Goal: Submit feedback/report problem: Submit feedback/report problem

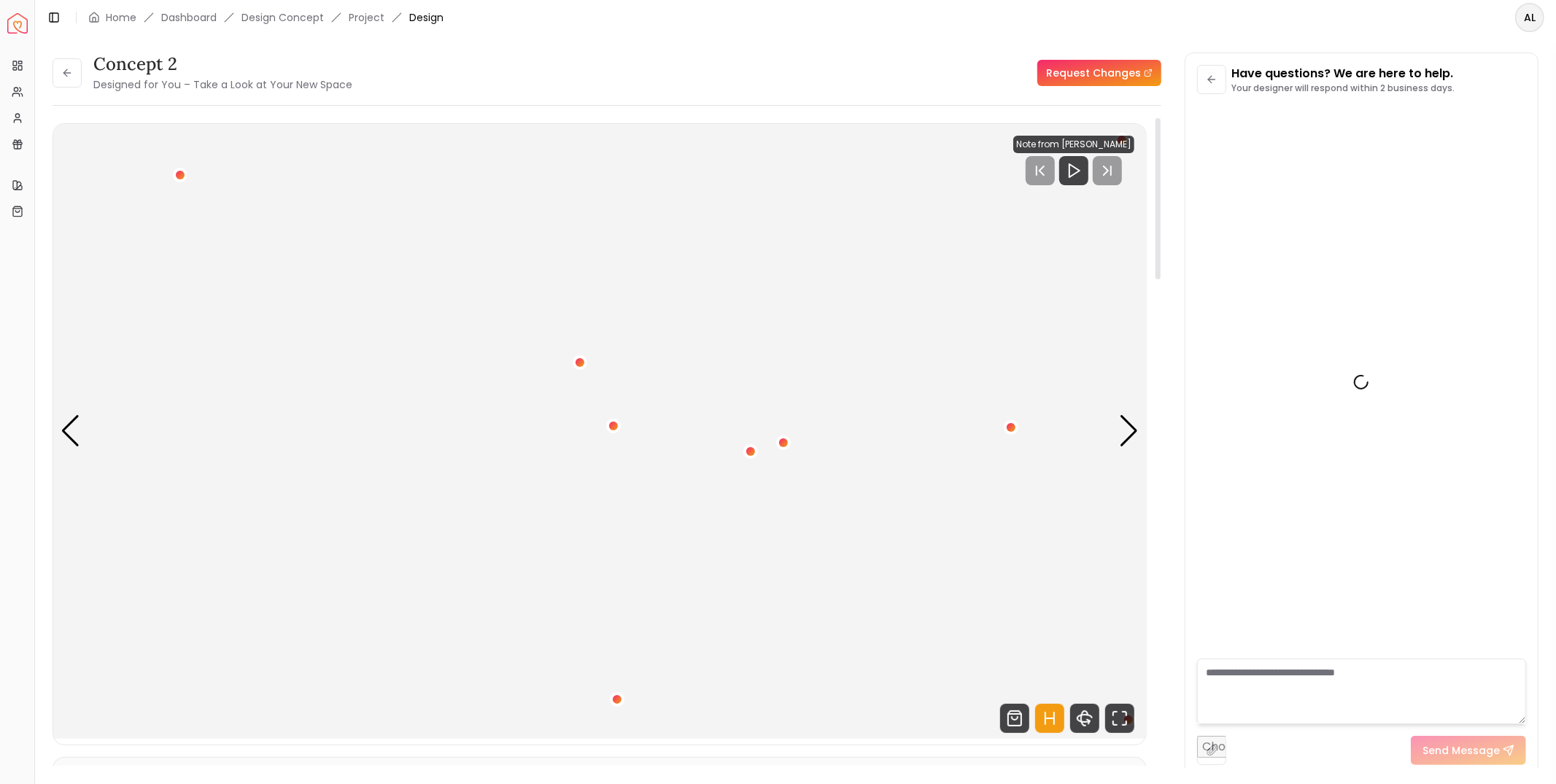
scroll to position [643, 0]
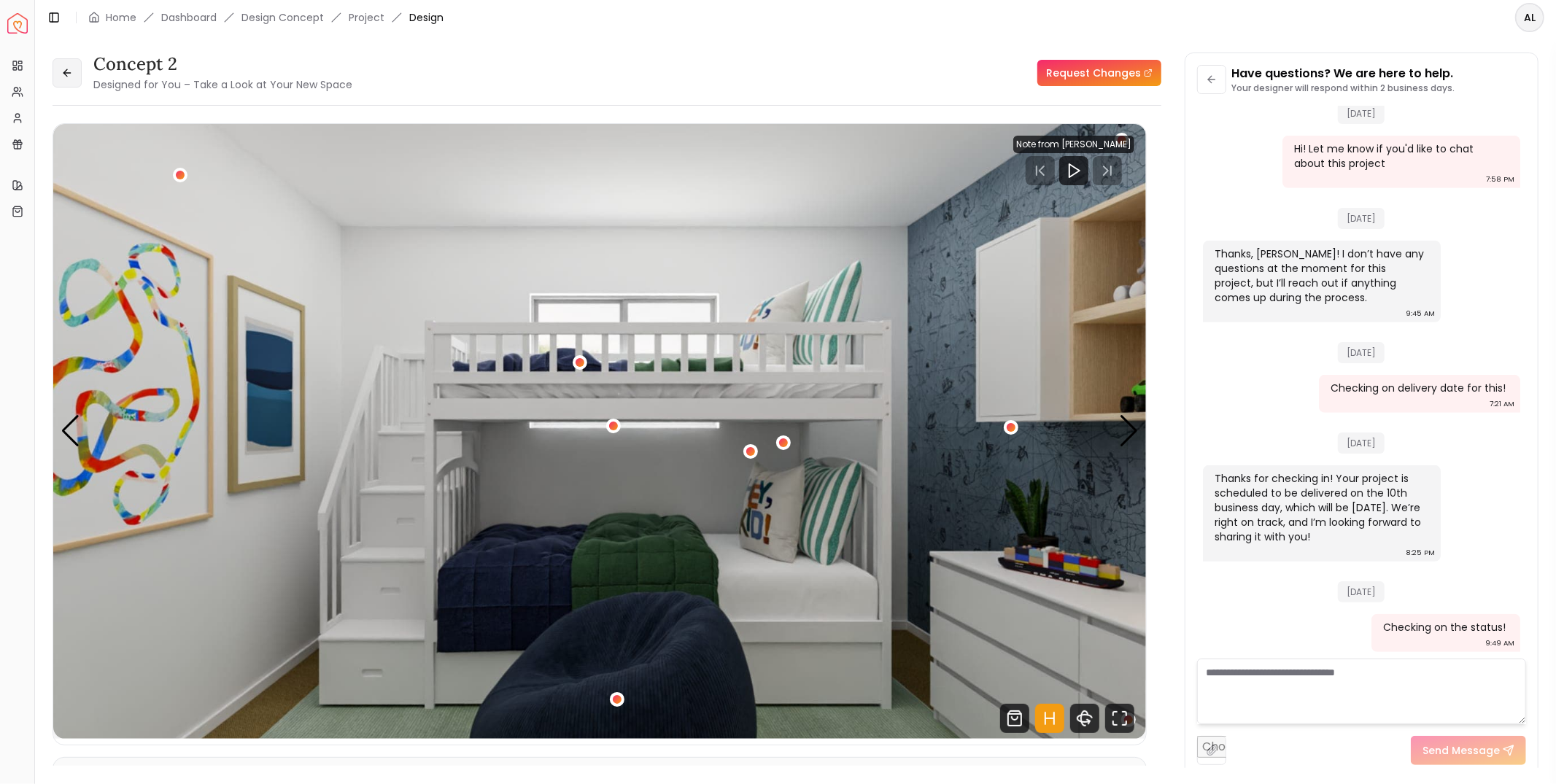
click at [57, 67] on button at bounding box center [67, 73] width 29 height 29
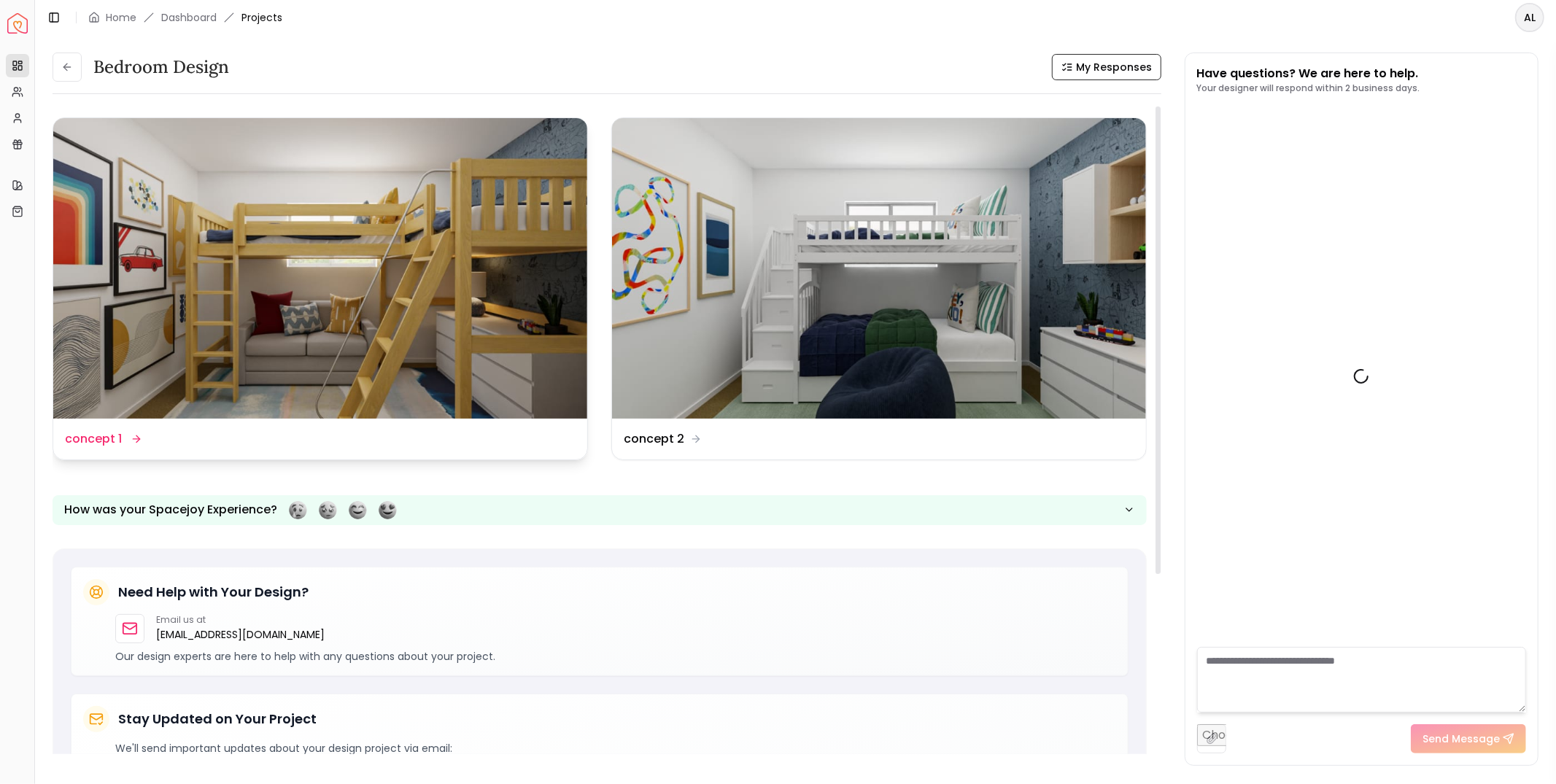
scroll to position [654, 0]
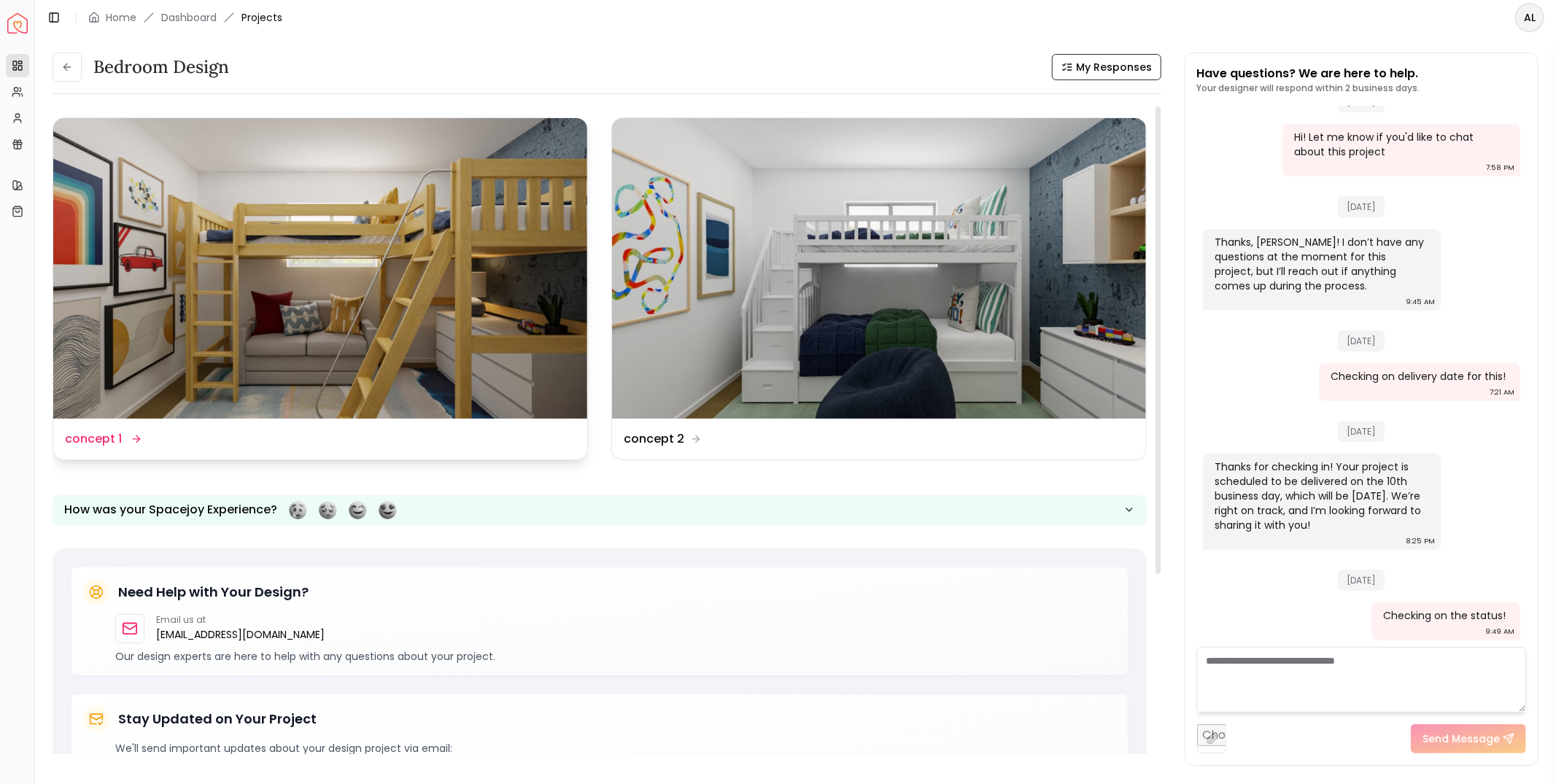
click at [369, 234] on img at bounding box center [320, 268] width 534 height 301
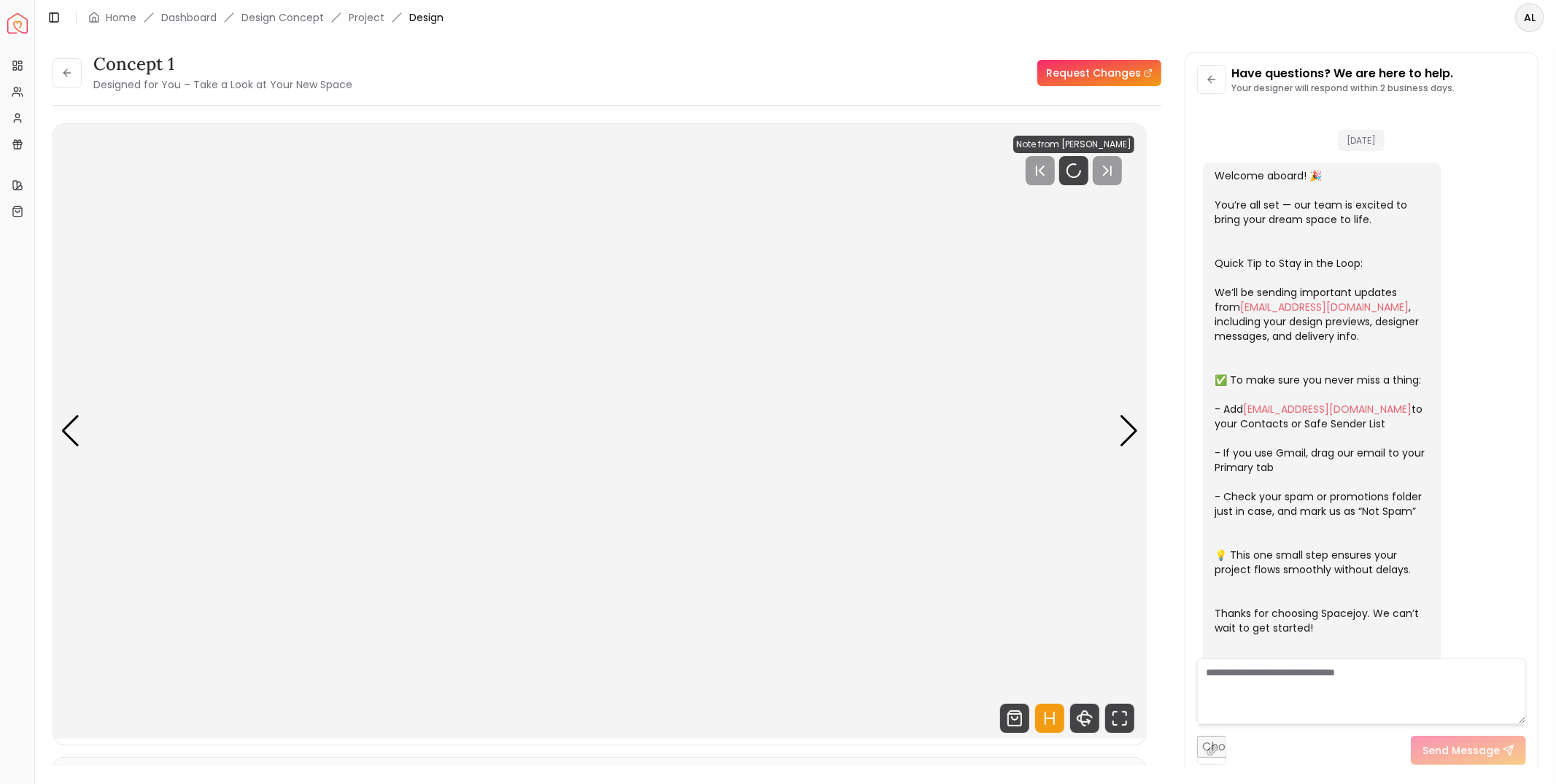
scroll to position [643, 0]
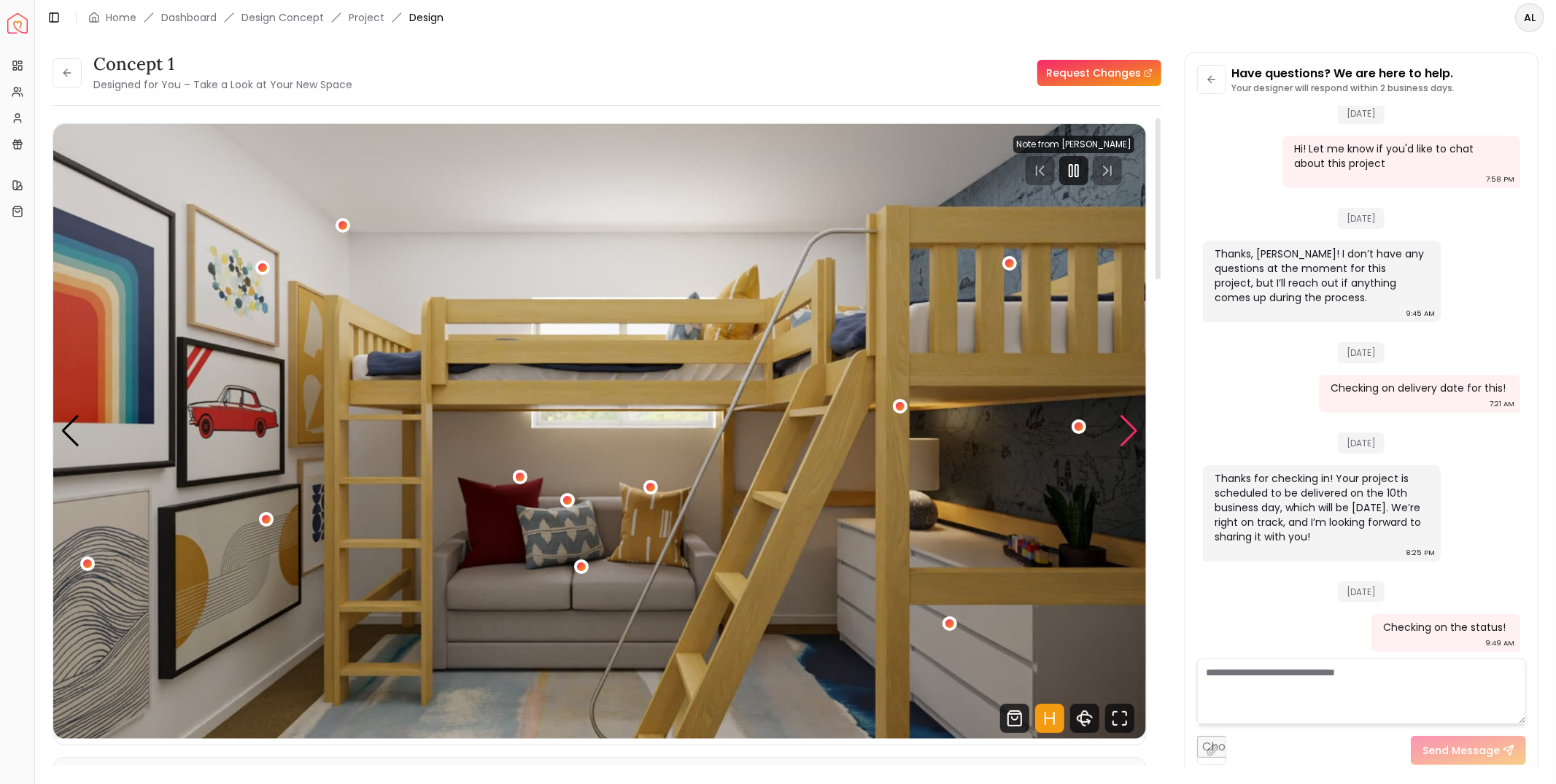
click at [1132, 427] on div "Next slide" at bounding box center [1129, 431] width 20 height 32
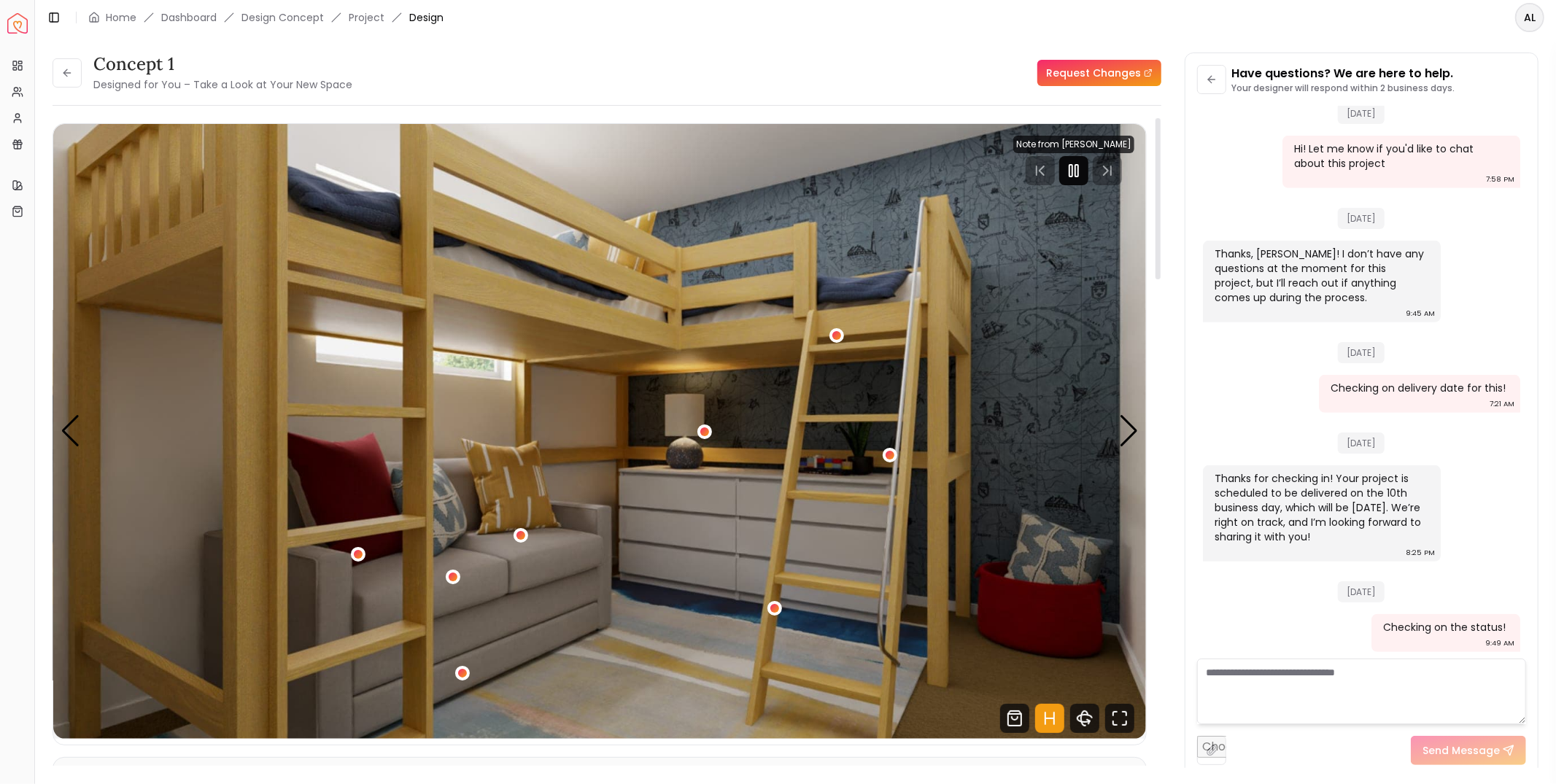
click at [1073, 168] on rect "Pause" at bounding box center [1071, 170] width 3 height 12
click at [1331, 675] on textarea at bounding box center [1362, 691] width 329 height 66
click at [1091, 63] on link "Request Changes" at bounding box center [1099, 73] width 124 height 26
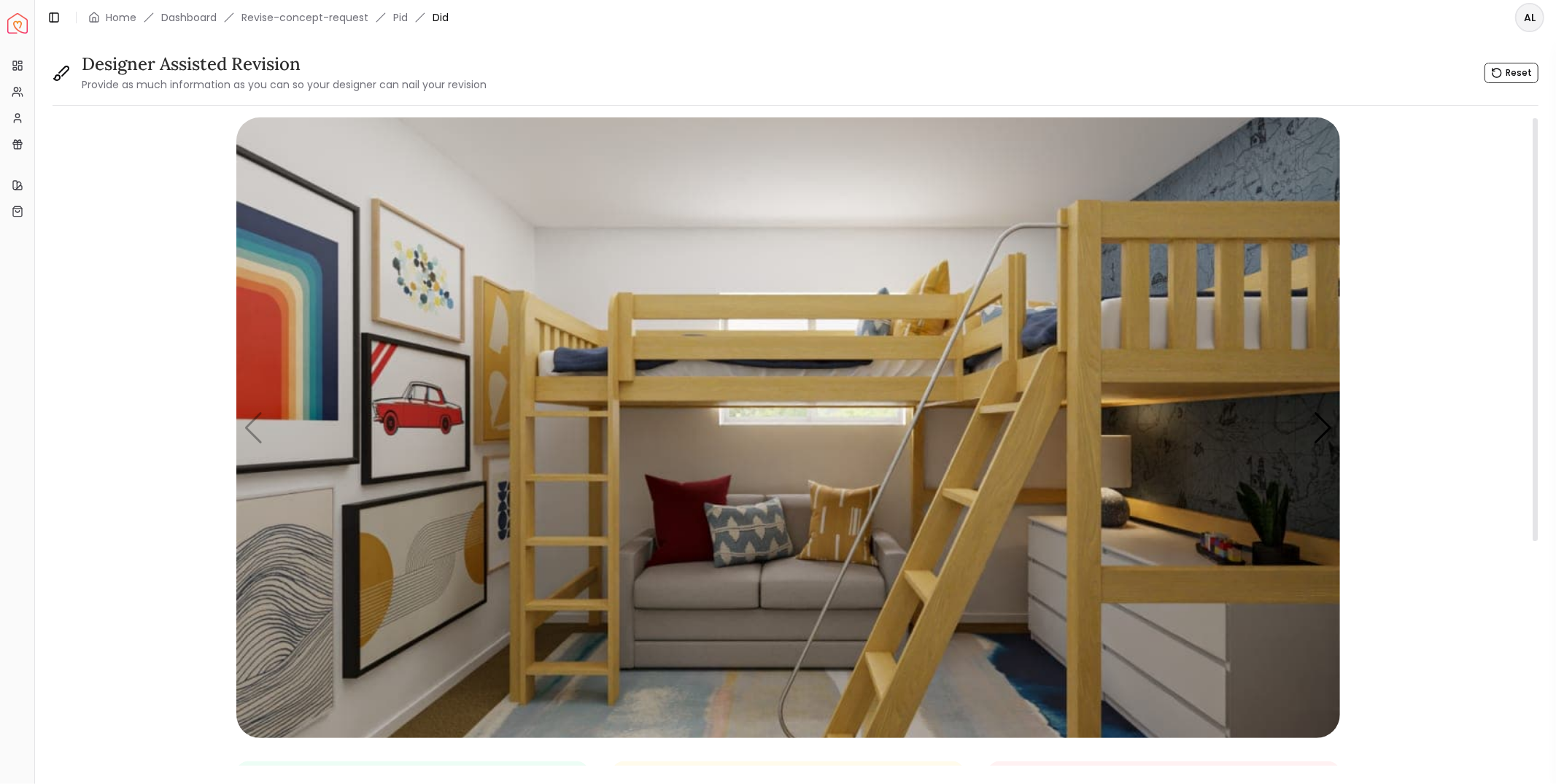
click at [734, 301] on img "1 / 4" at bounding box center [789, 427] width 1104 height 621
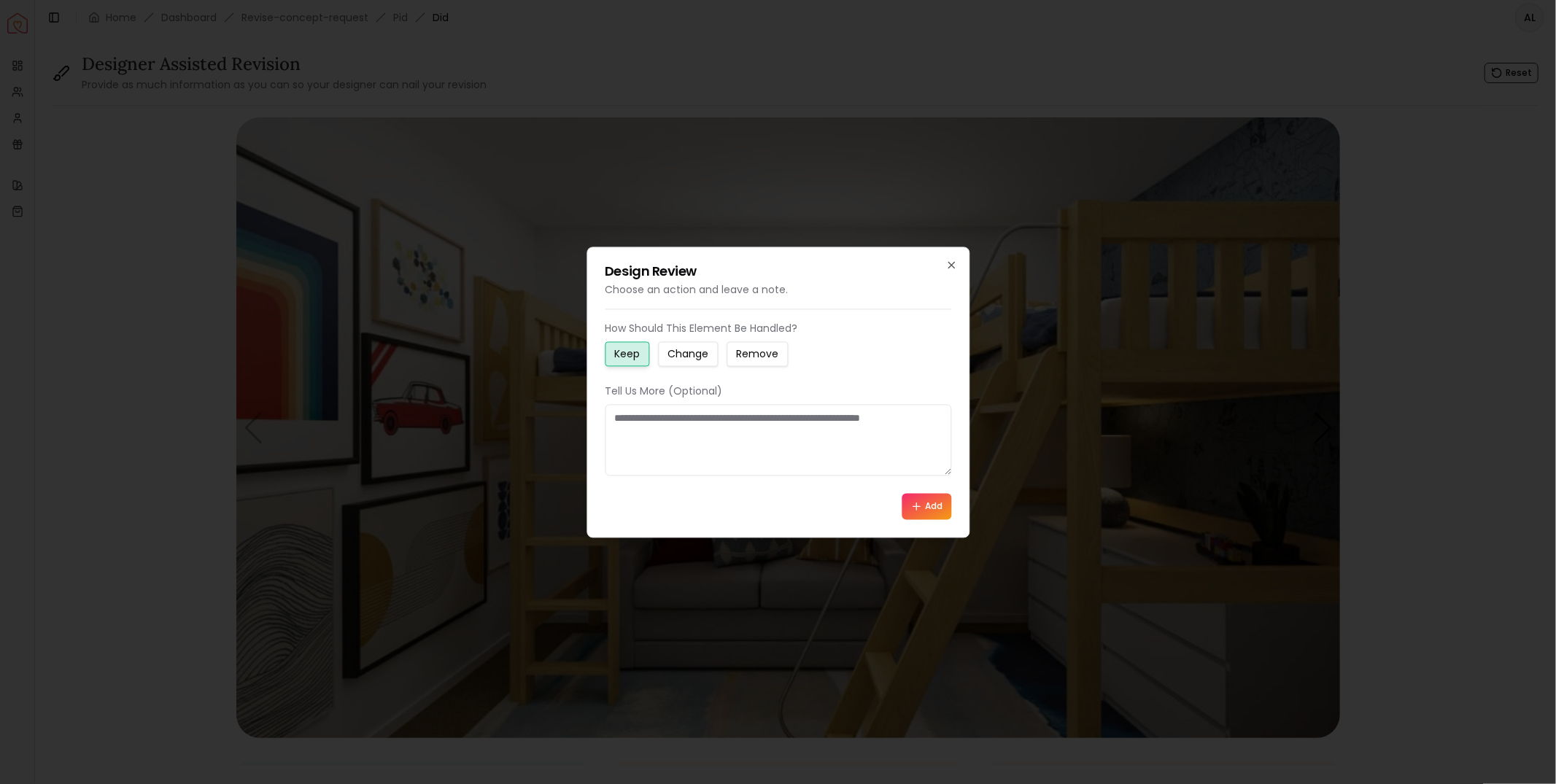
click at [726, 428] on textarea at bounding box center [777, 439] width 346 height 72
paste textarea "**********"
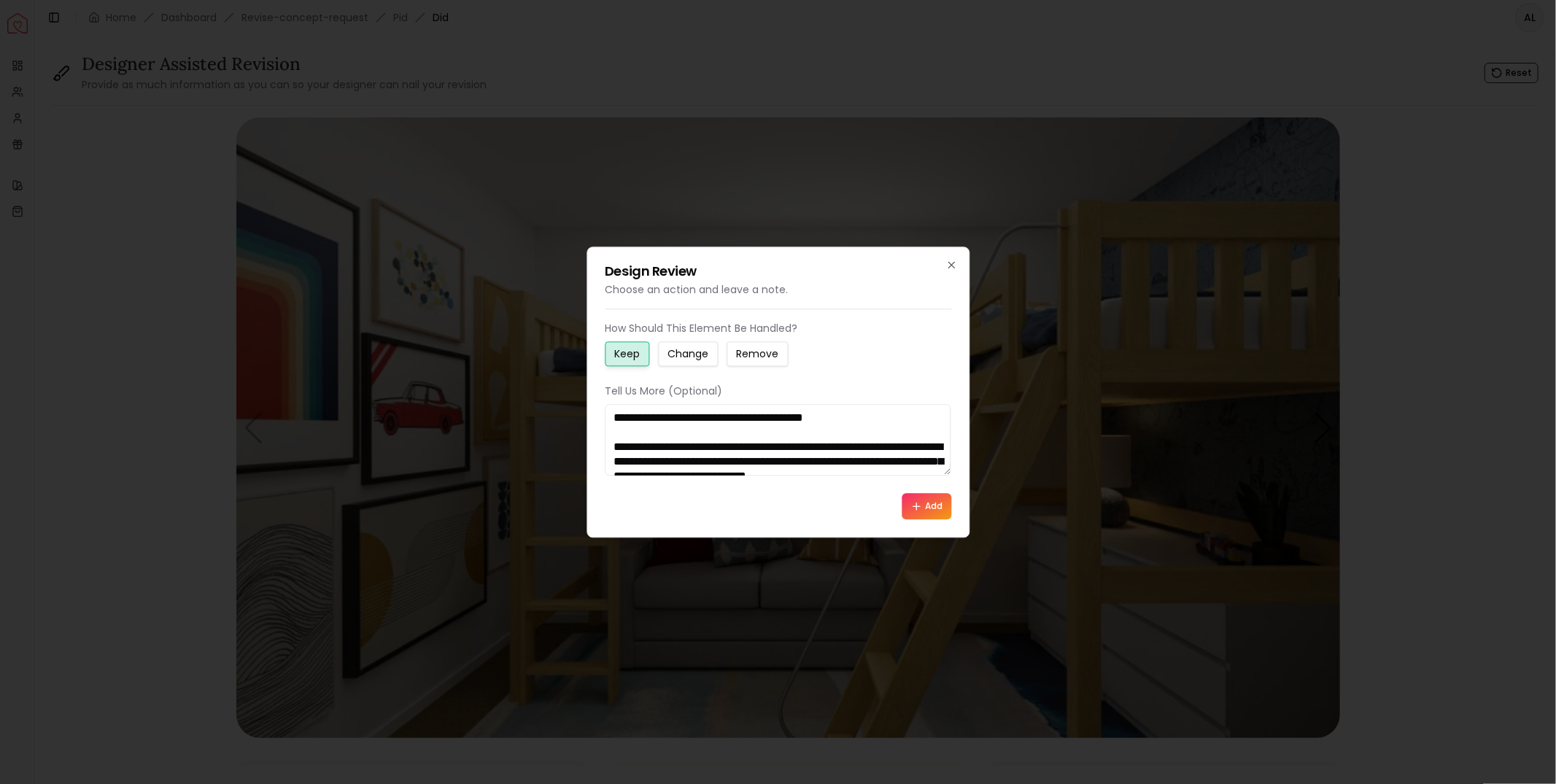
scroll to position [39, 0]
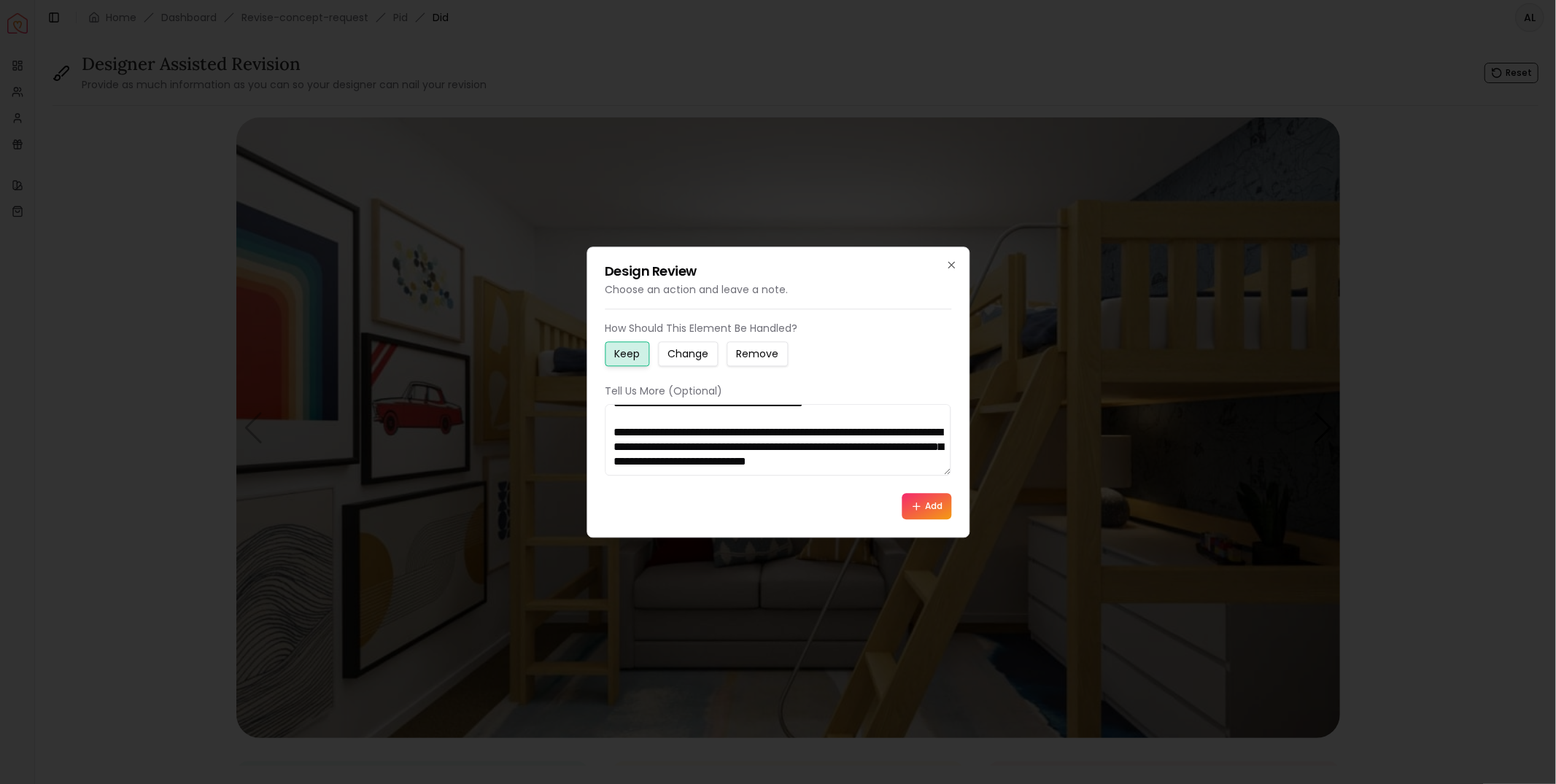
type textarea "**********"
click at [685, 345] on button "Change" at bounding box center [688, 354] width 60 height 25
click at [925, 508] on button "Add" at bounding box center [926, 506] width 49 height 26
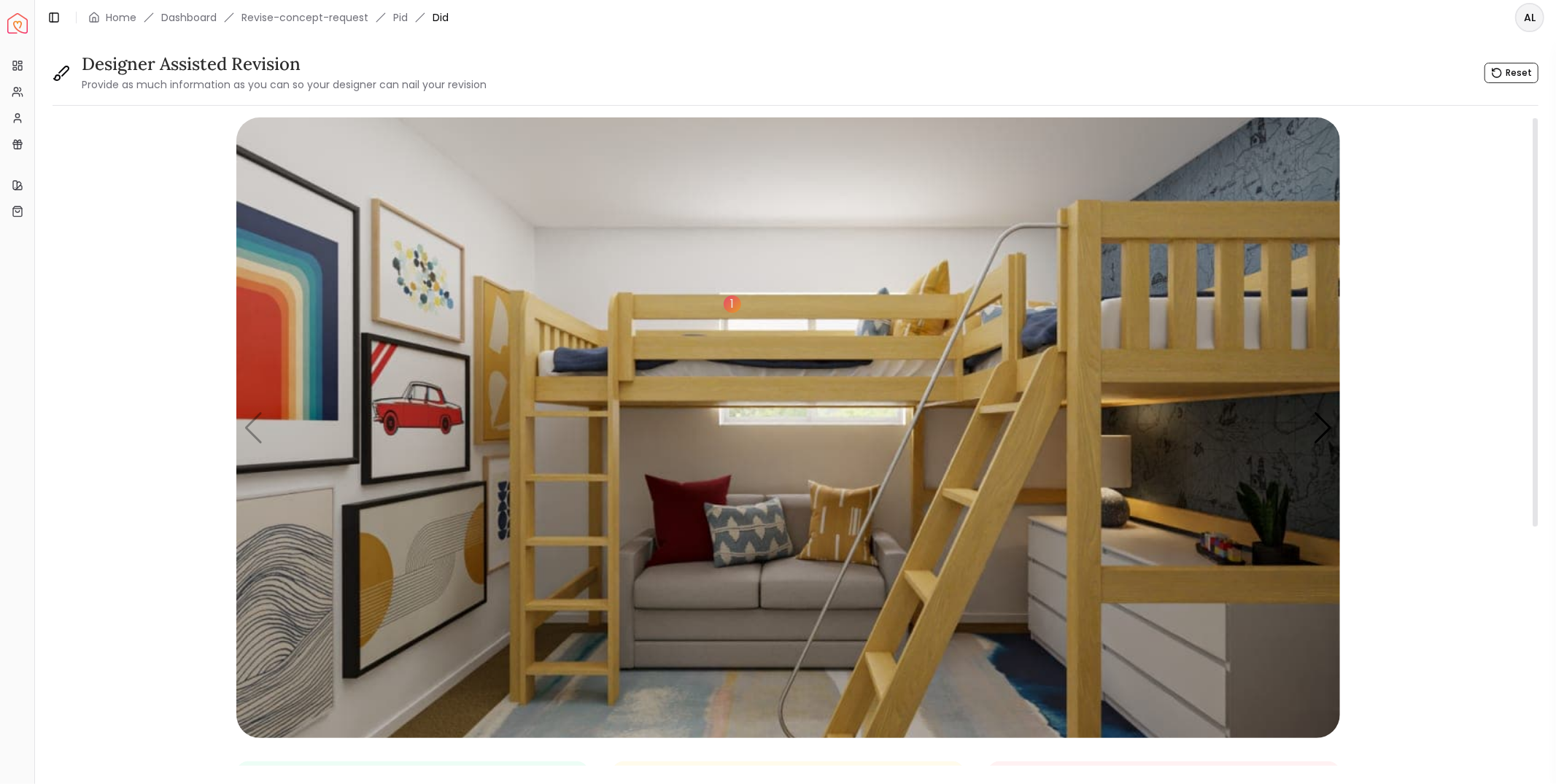
click at [448, 722] on img "1 / 4" at bounding box center [789, 427] width 1104 height 621
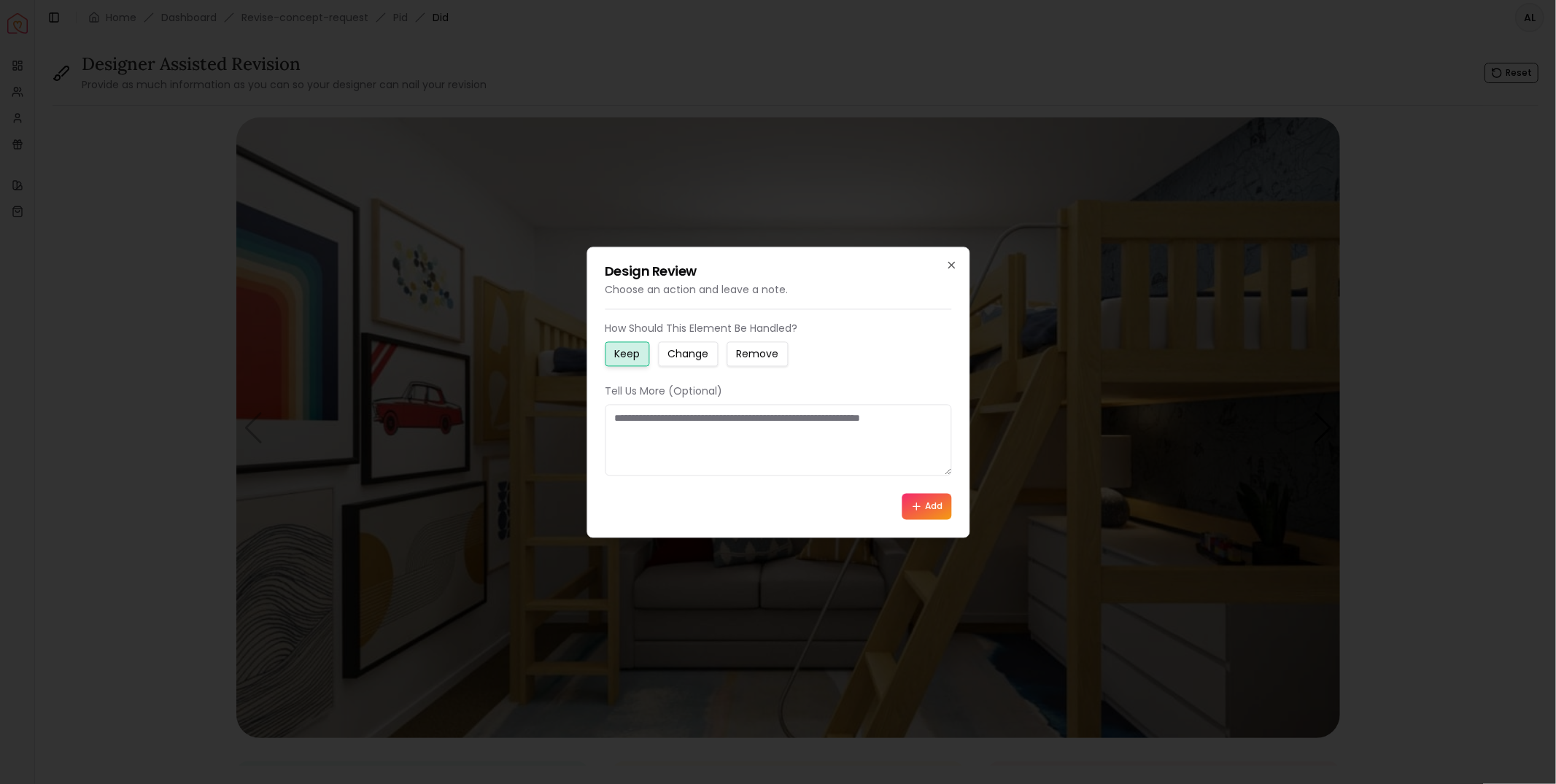
click at [675, 356] on small "Change" at bounding box center [688, 353] width 41 height 15
click at [673, 439] on textarea at bounding box center [777, 439] width 346 height 72
click at [955, 259] on icon "button" at bounding box center [951, 264] width 12 height 12
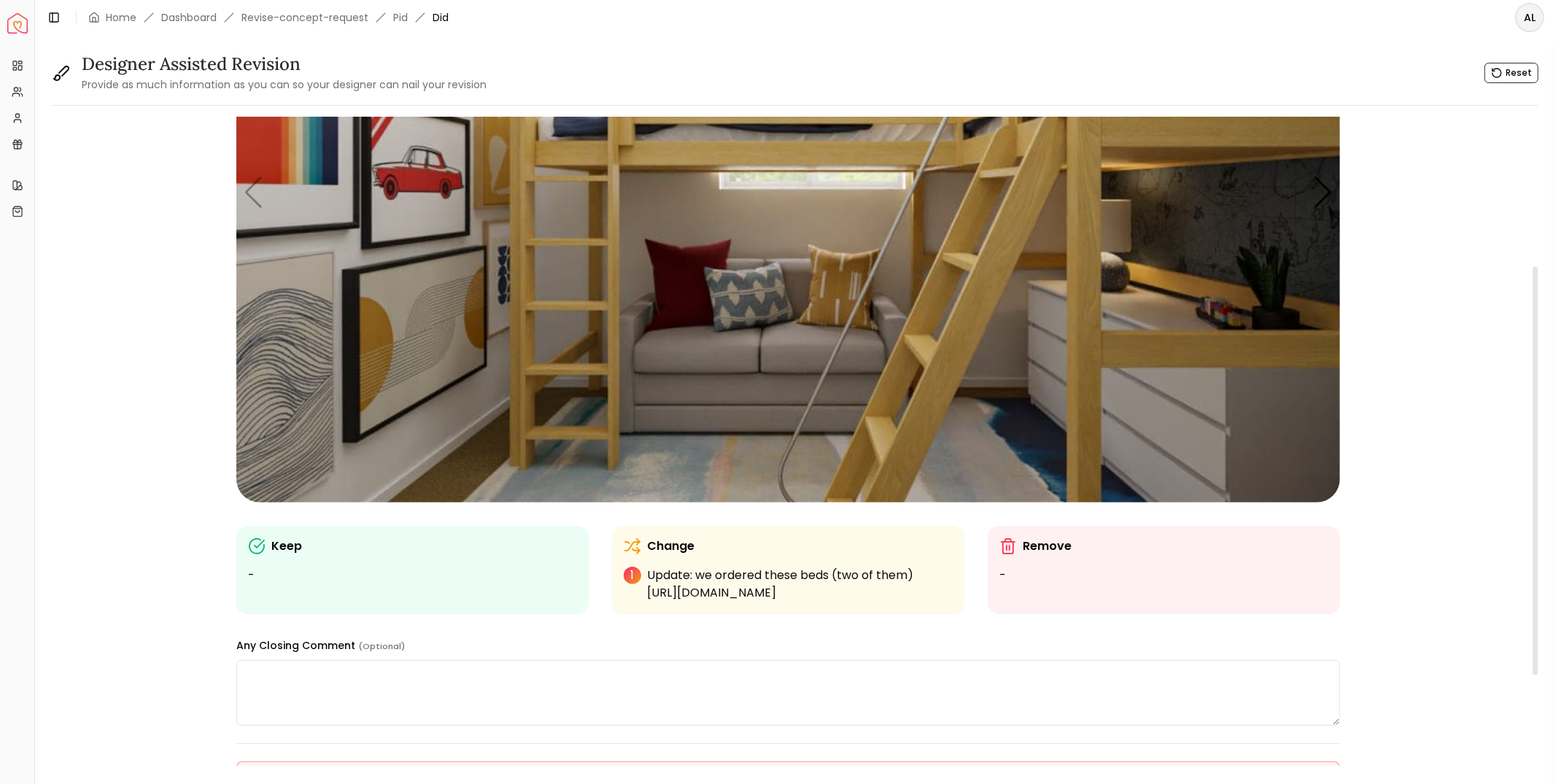
scroll to position [0, 0]
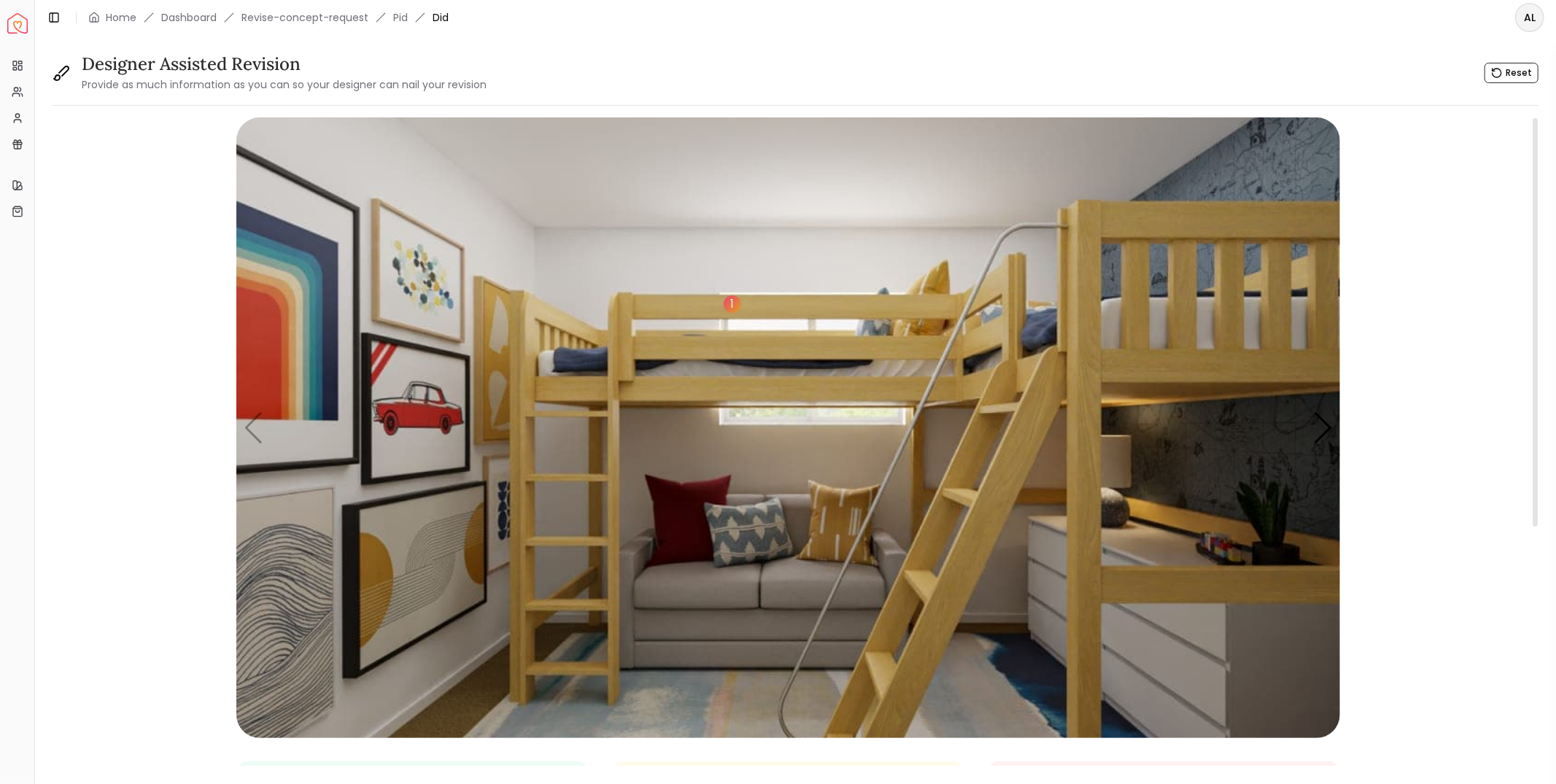
click at [258, 435] on img "1 / 4" at bounding box center [789, 427] width 1104 height 621
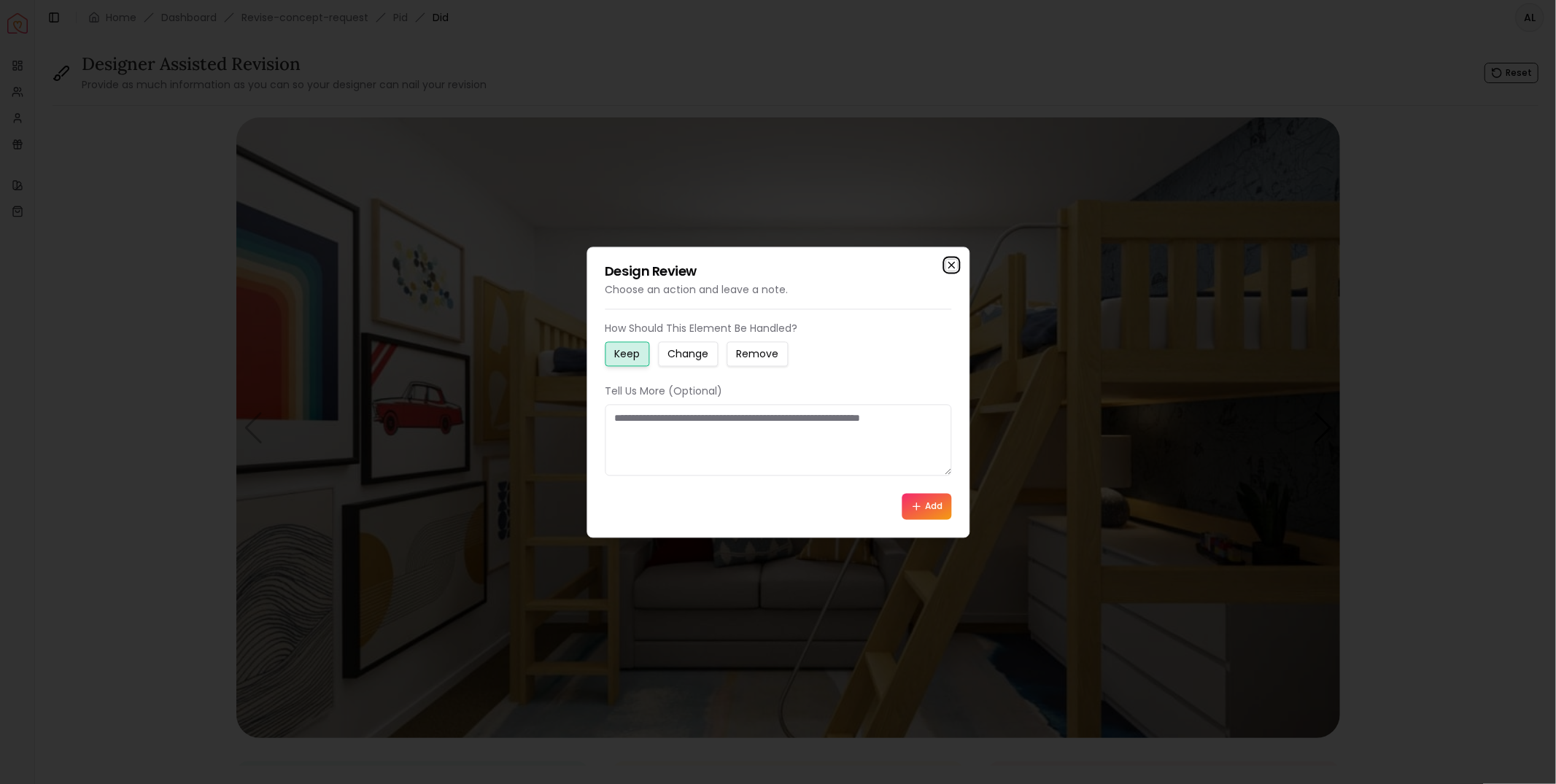
click at [954, 263] on icon "button" at bounding box center [951, 265] width 6 height 6
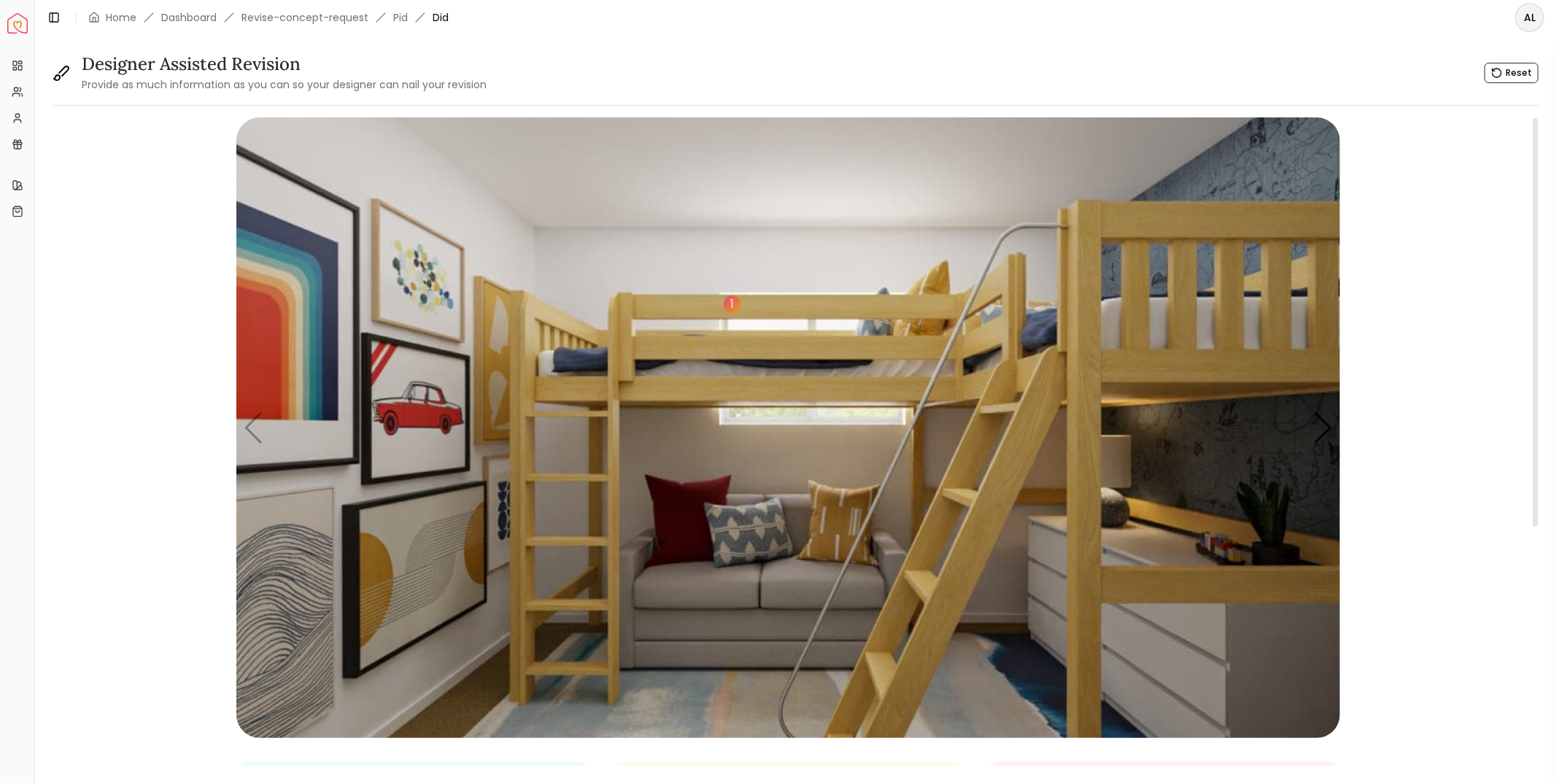
click at [250, 428] on img "1 / 4" at bounding box center [789, 427] width 1104 height 621
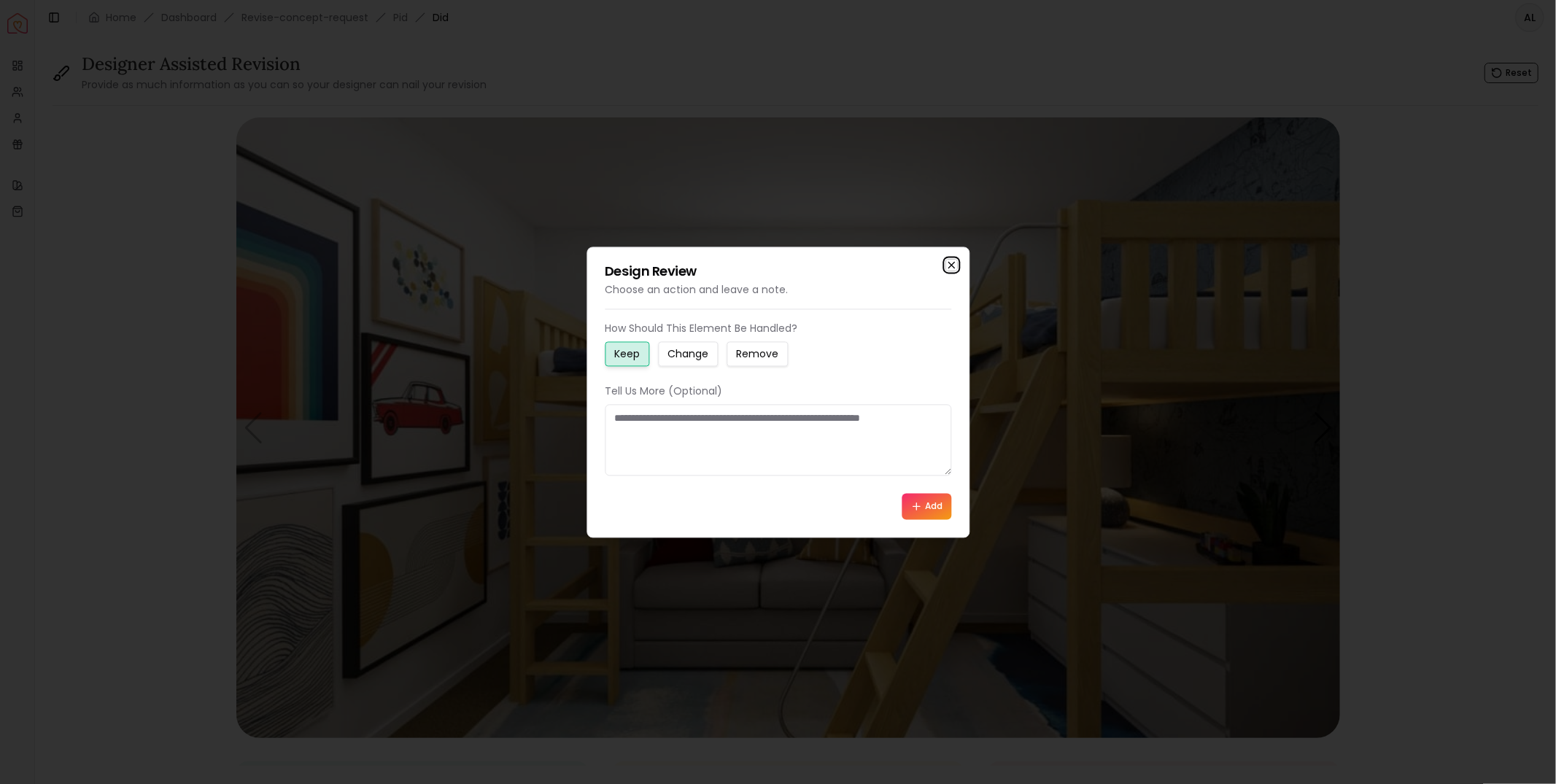
click at [948, 266] on icon "button" at bounding box center [951, 265] width 6 height 6
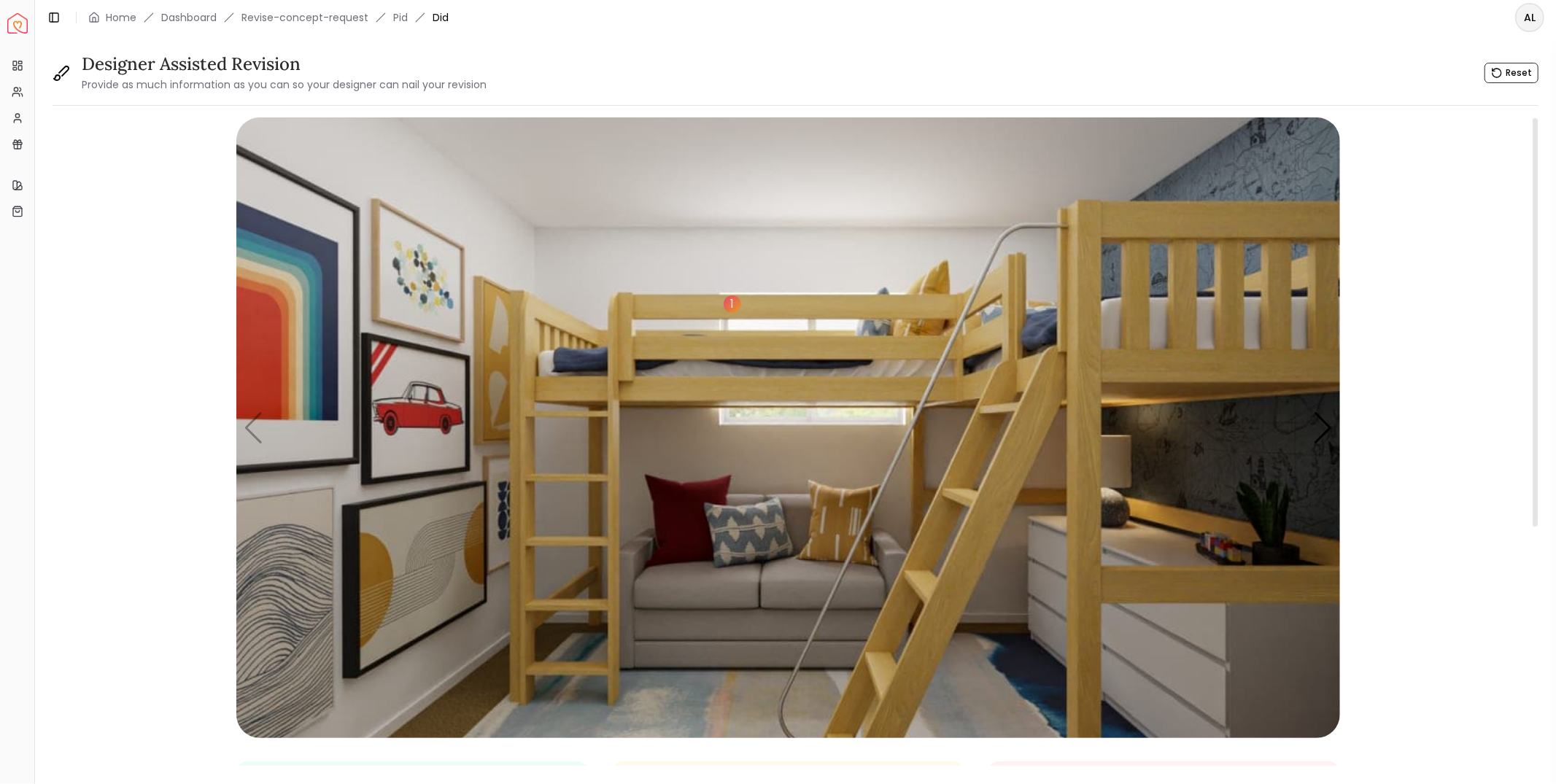
drag, startPoint x: 124, startPoint y: 144, endPoint x: 516, endPoint y: 255, distance: 407.4
click at [124, 144] on div "1 Keep - Change 1 Update: we ordered these beds (two of them) [URL][DOMAIN_NAME…" at bounding box center [788, 632] width 1471 height 1030
click at [1319, 436] on div "Next slide" at bounding box center [1323, 429] width 20 height 32
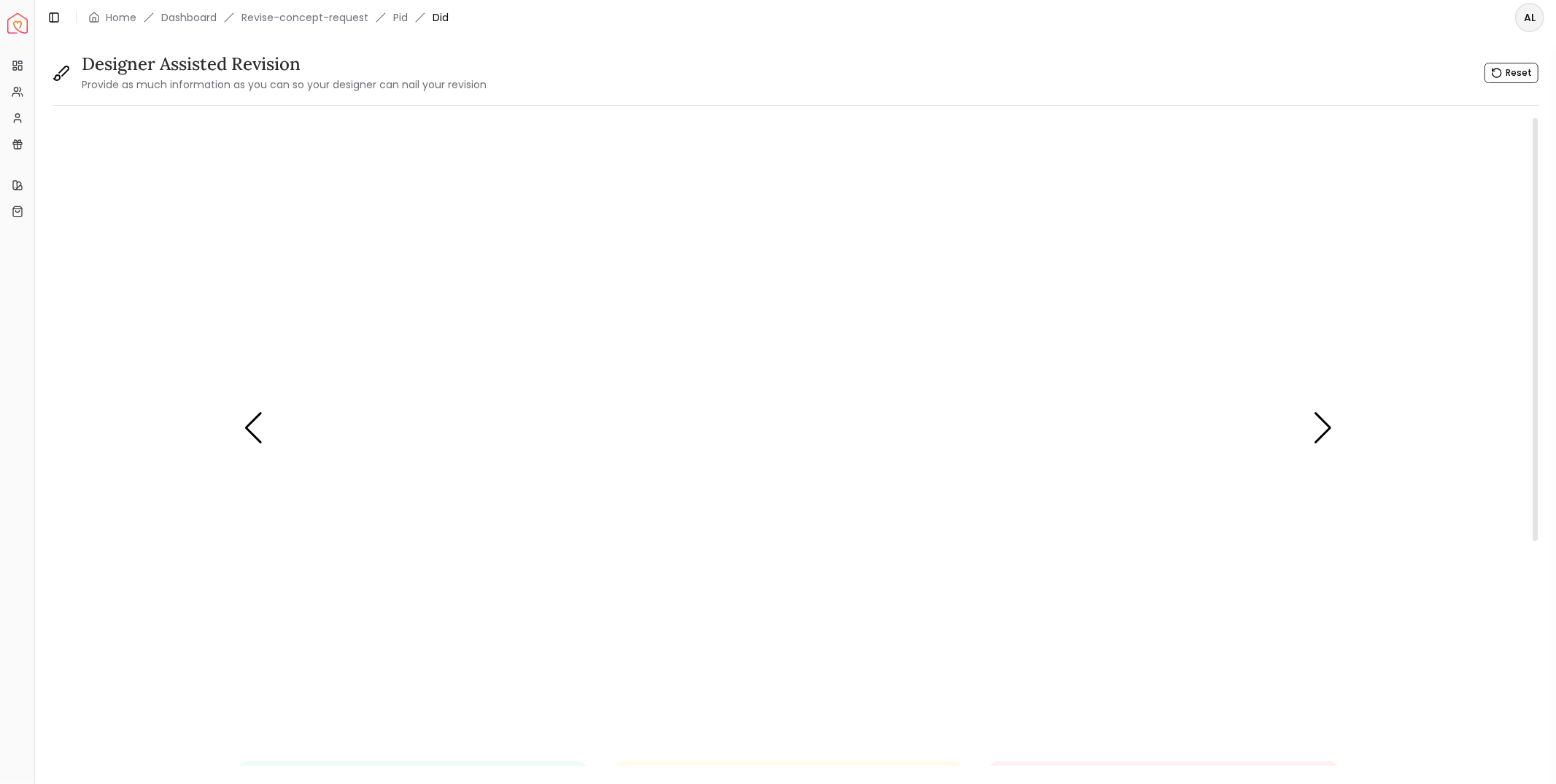
click at [1221, 417] on img "2 / 4" at bounding box center [789, 427] width 1104 height 621
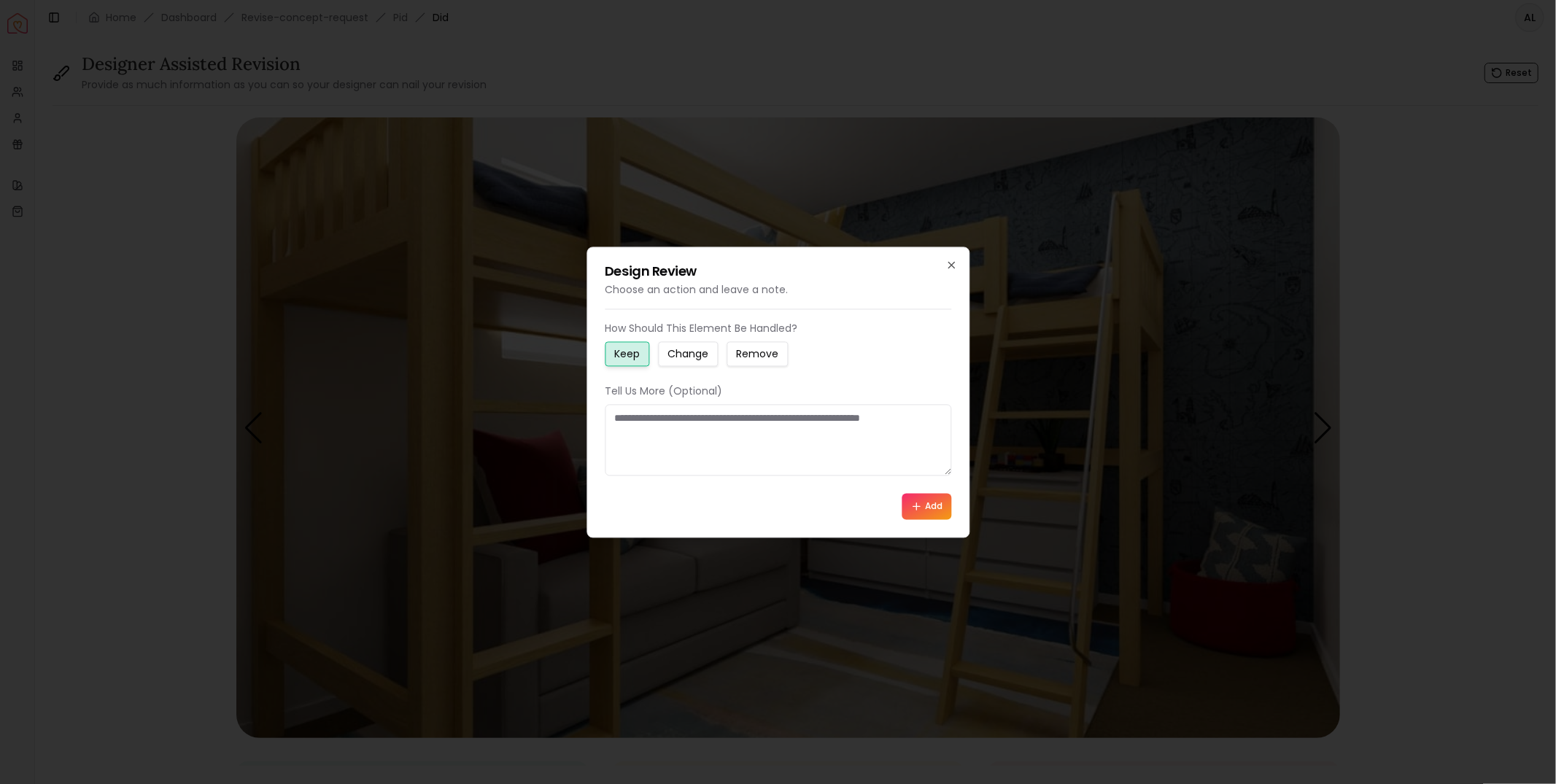
drag, startPoint x: 689, startPoint y: 358, endPoint x: 679, endPoint y: 427, distance: 69.7
click at [689, 358] on small "Change" at bounding box center [688, 353] width 41 height 15
click at [678, 437] on textarea at bounding box center [777, 439] width 346 height 72
type textarea "**********"
drag, startPoint x: 923, startPoint y: 503, endPoint x: 1201, endPoint y: 439, distance: 285.3
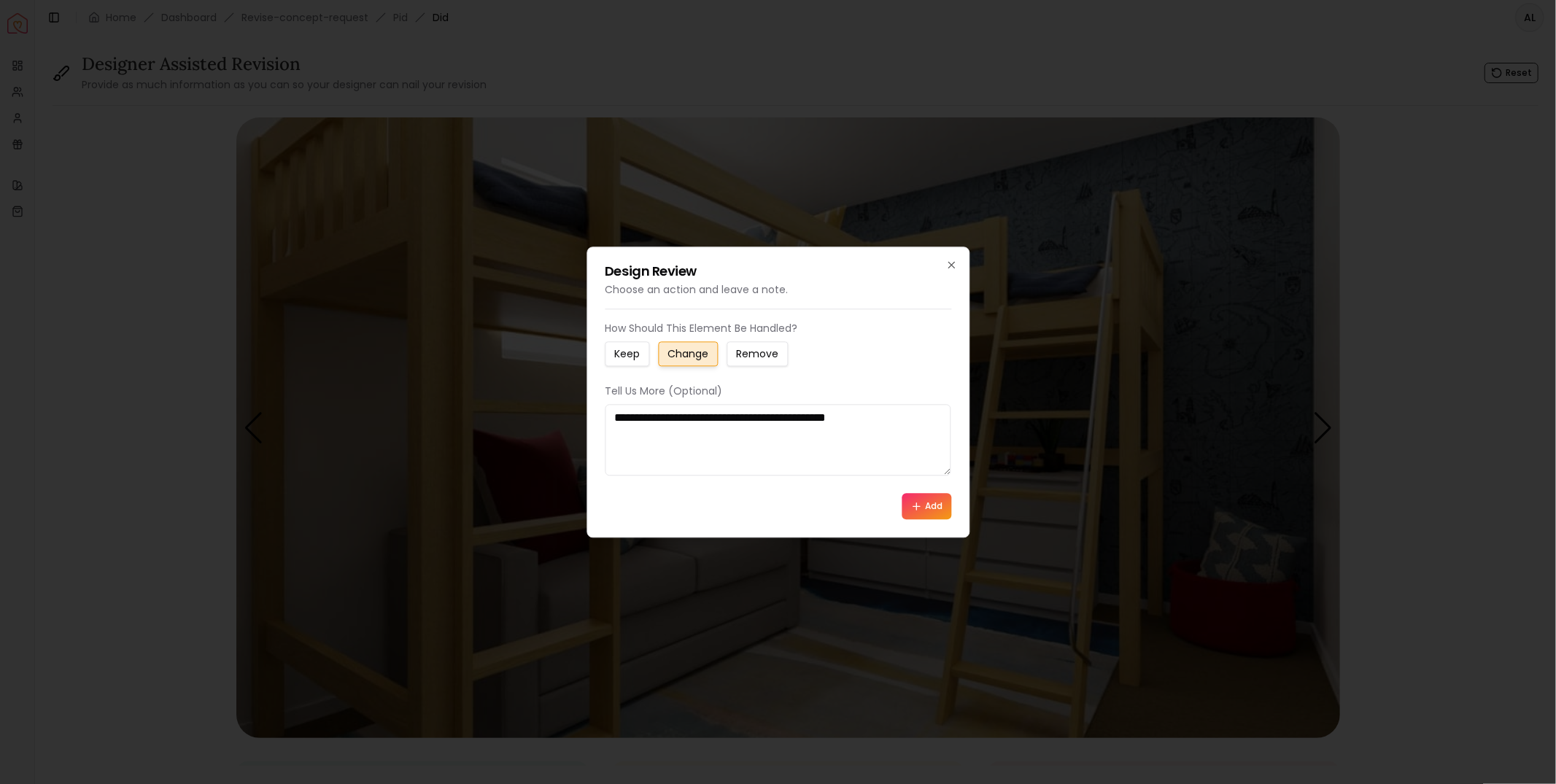
click at [923, 503] on button "Add" at bounding box center [926, 506] width 49 height 26
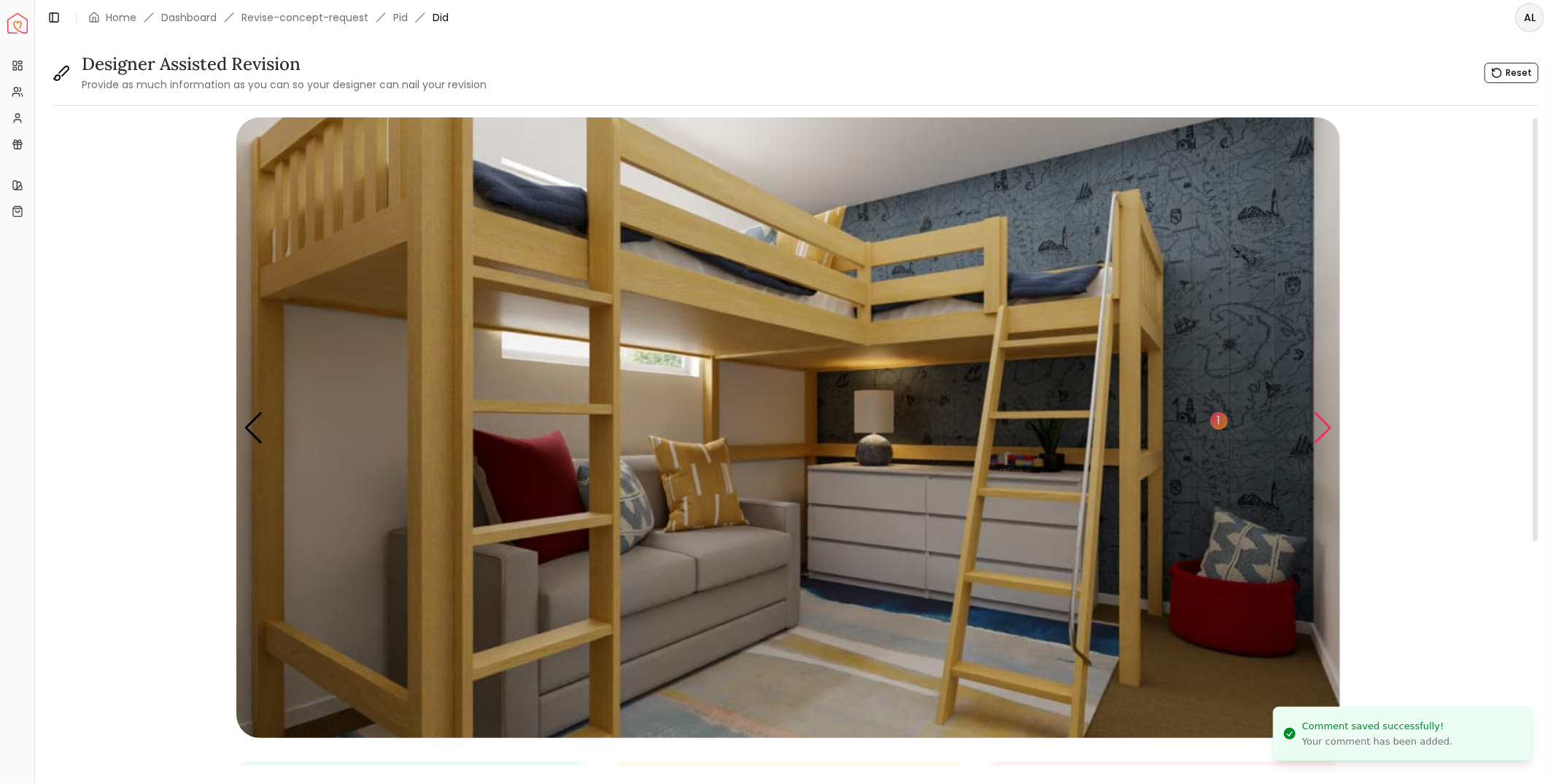
click at [1325, 429] on div "Next slide" at bounding box center [1323, 429] width 20 height 32
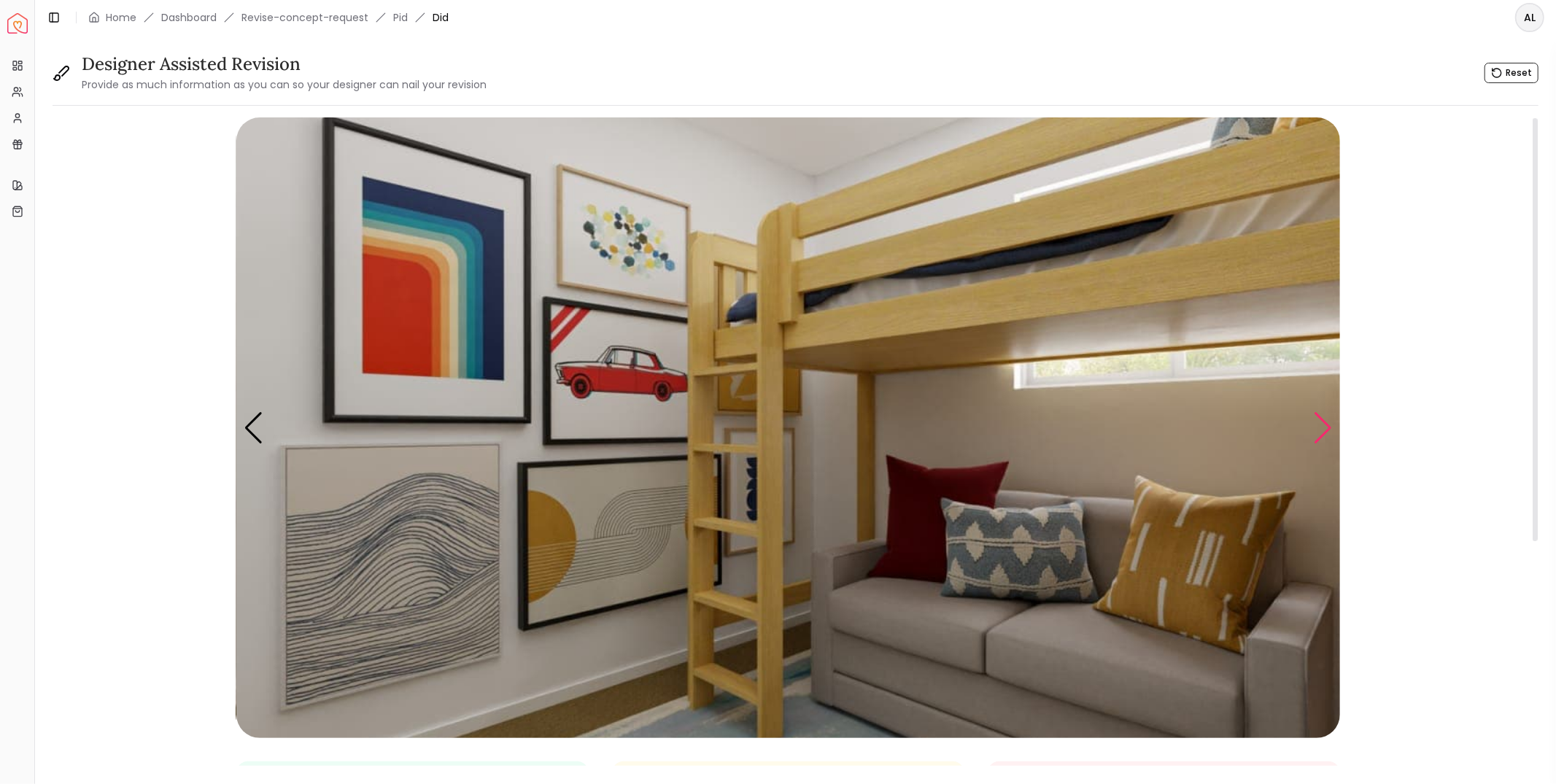
click at [1325, 429] on div "Next slide" at bounding box center [1323, 429] width 20 height 32
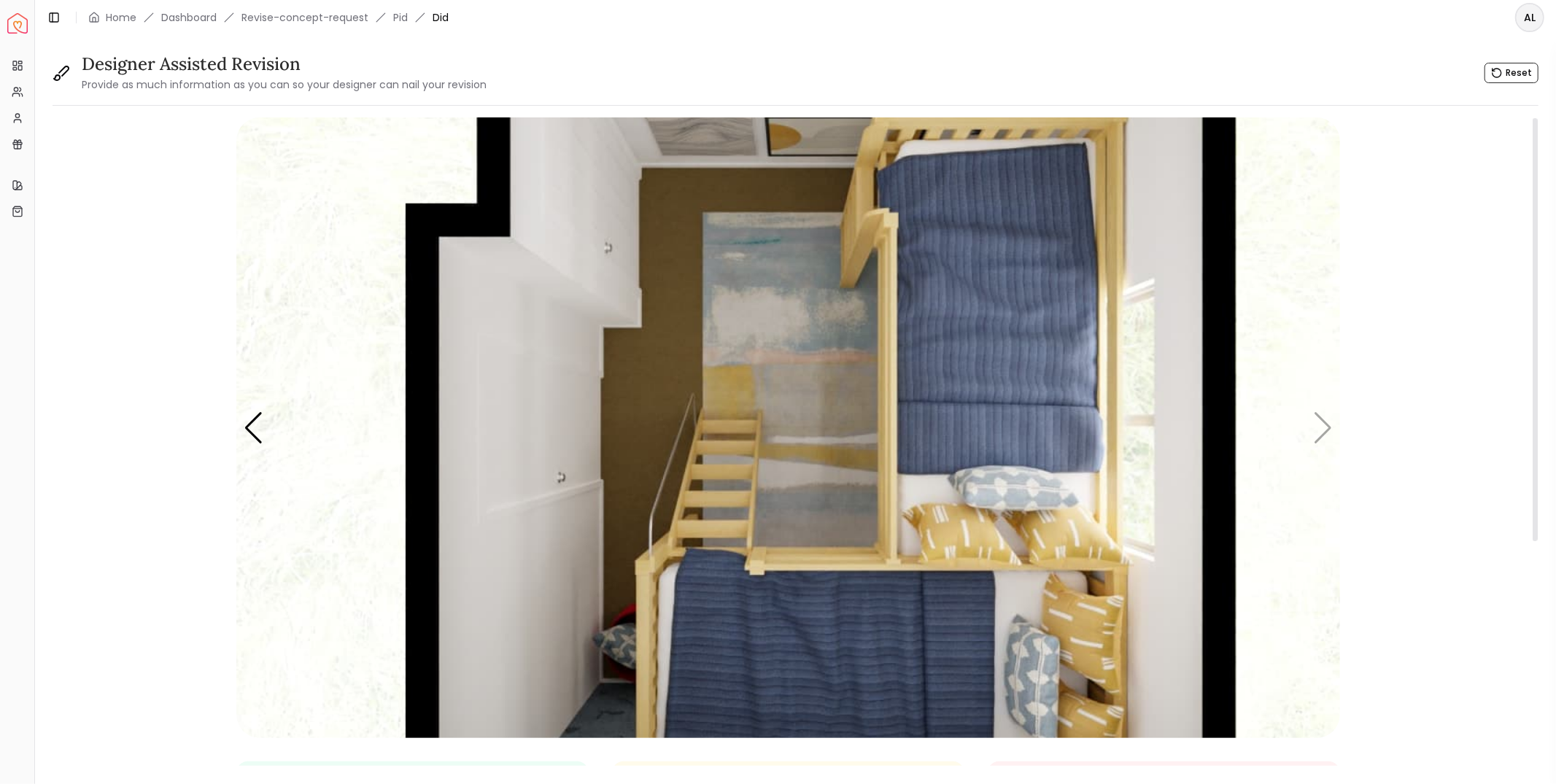
click at [823, 372] on img "4 / 4" at bounding box center [789, 427] width 1104 height 621
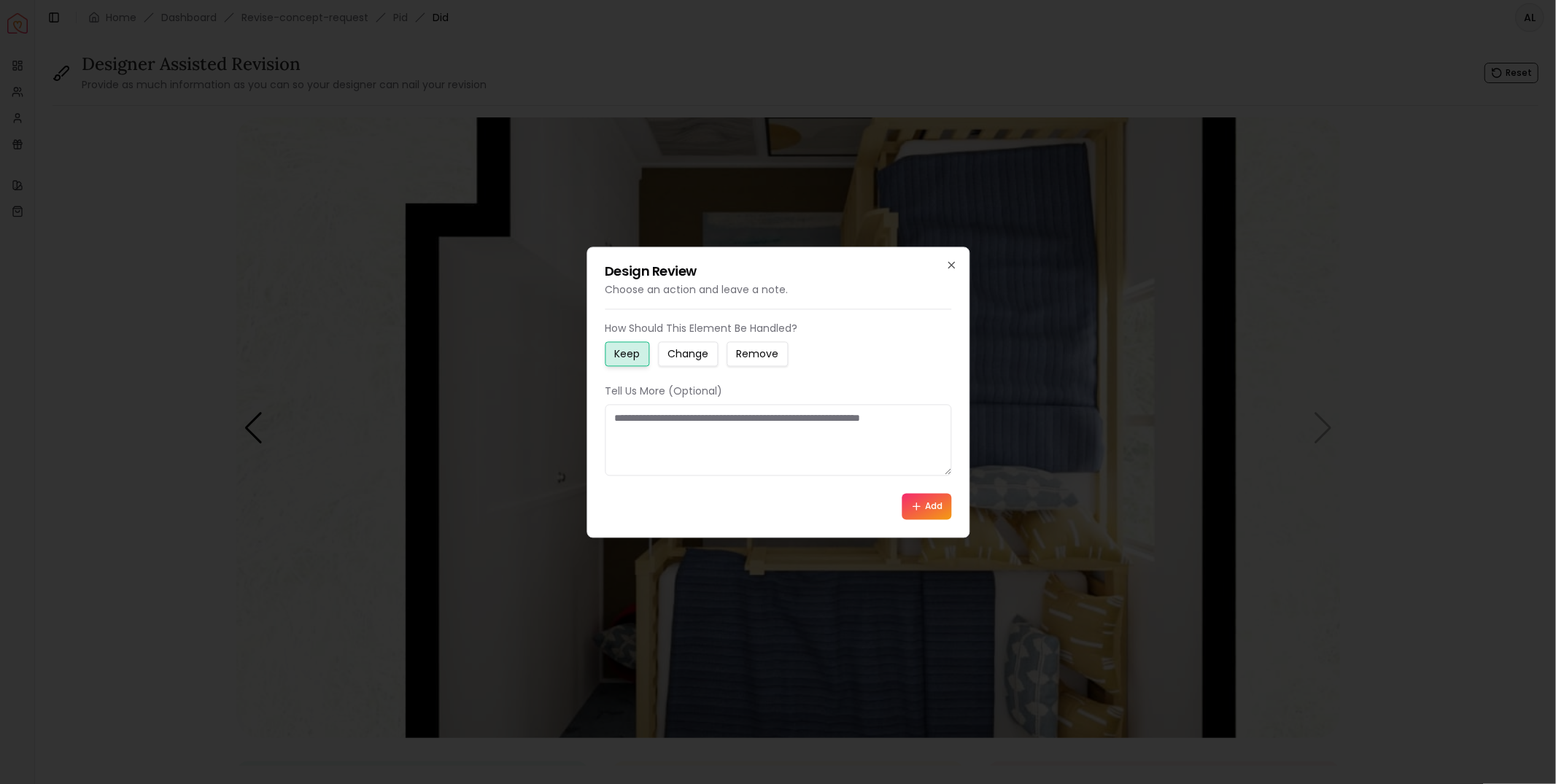
click at [777, 446] on textarea at bounding box center [777, 439] width 346 height 72
type textarea "**********"
click at [687, 358] on small "Change" at bounding box center [688, 353] width 41 height 15
click at [923, 508] on button "Add" at bounding box center [926, 506] width 49 height 26
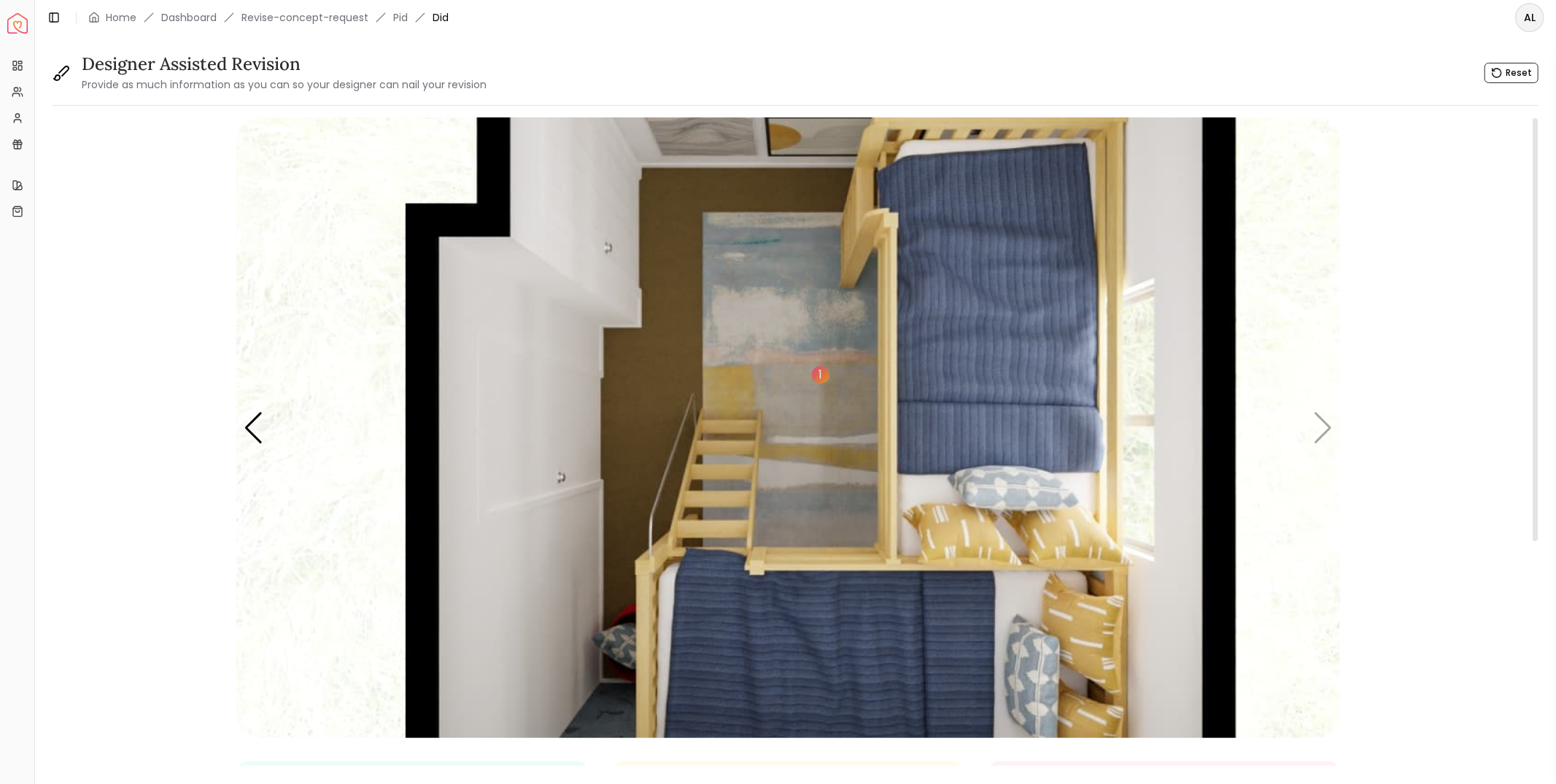
click at [1323, 415] on img "4 / 4" at bounding box center [789, 427] width 1104 height 621
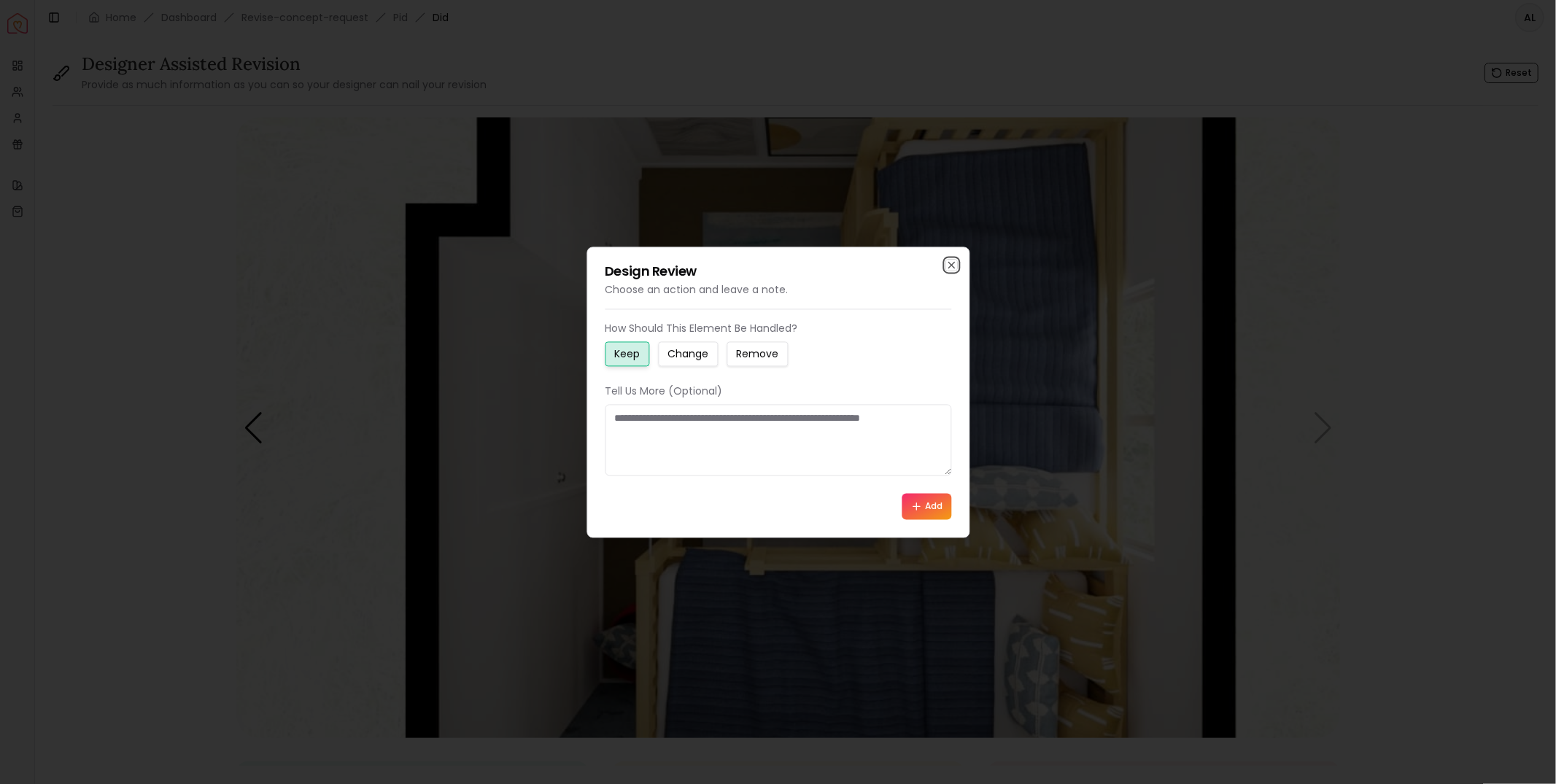
drag, startPoint x: 951, startPoint y: 264, endPoint x: 1154, endPoint y: 403, distance: 246.0
click at [951, 264] on icon "button" at bounding box center [951, 265] width 6 height 6
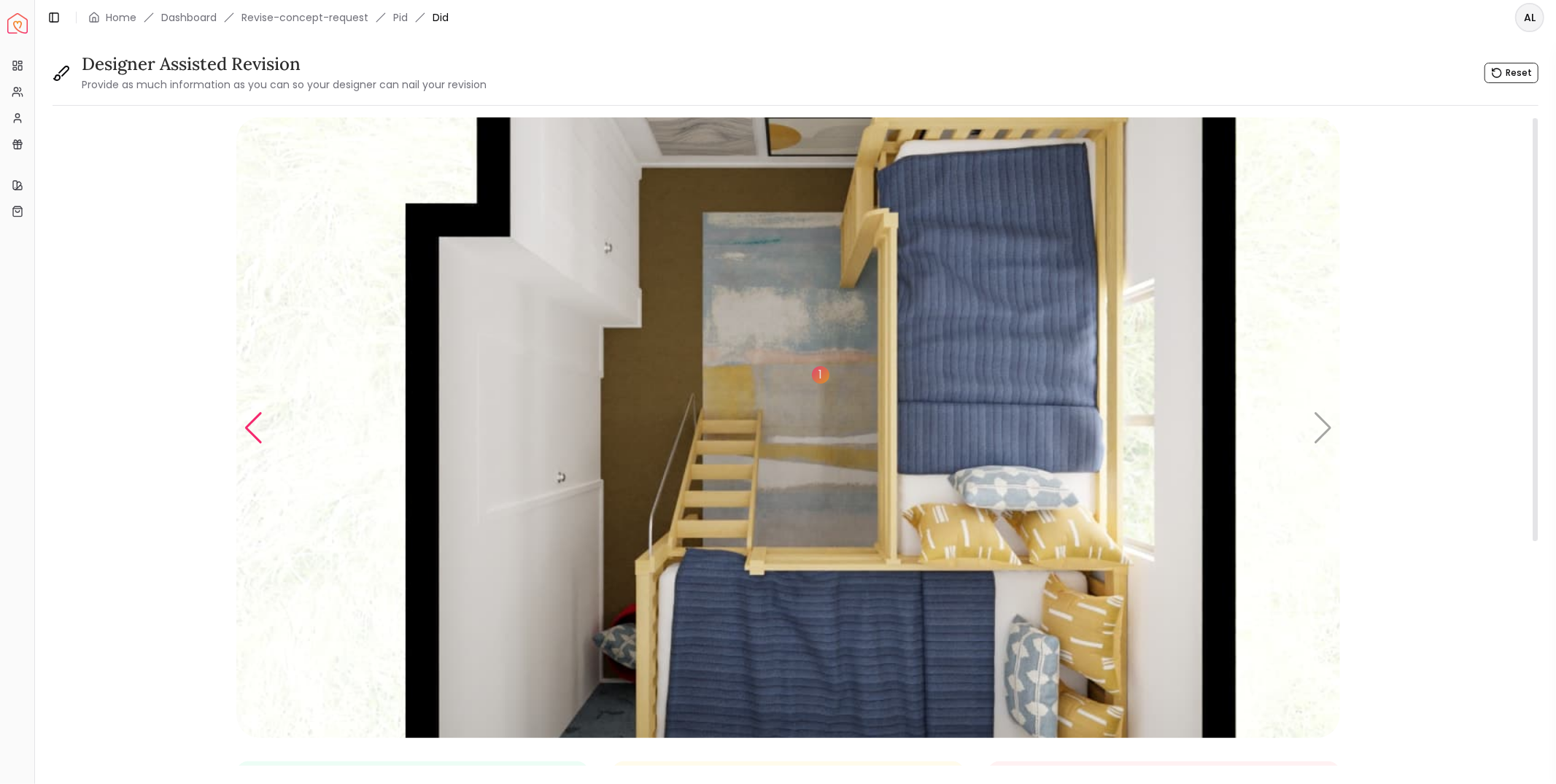
click at [251, 429] on div "Previous slide" at bounding box center [254, 429] width 20 height 32
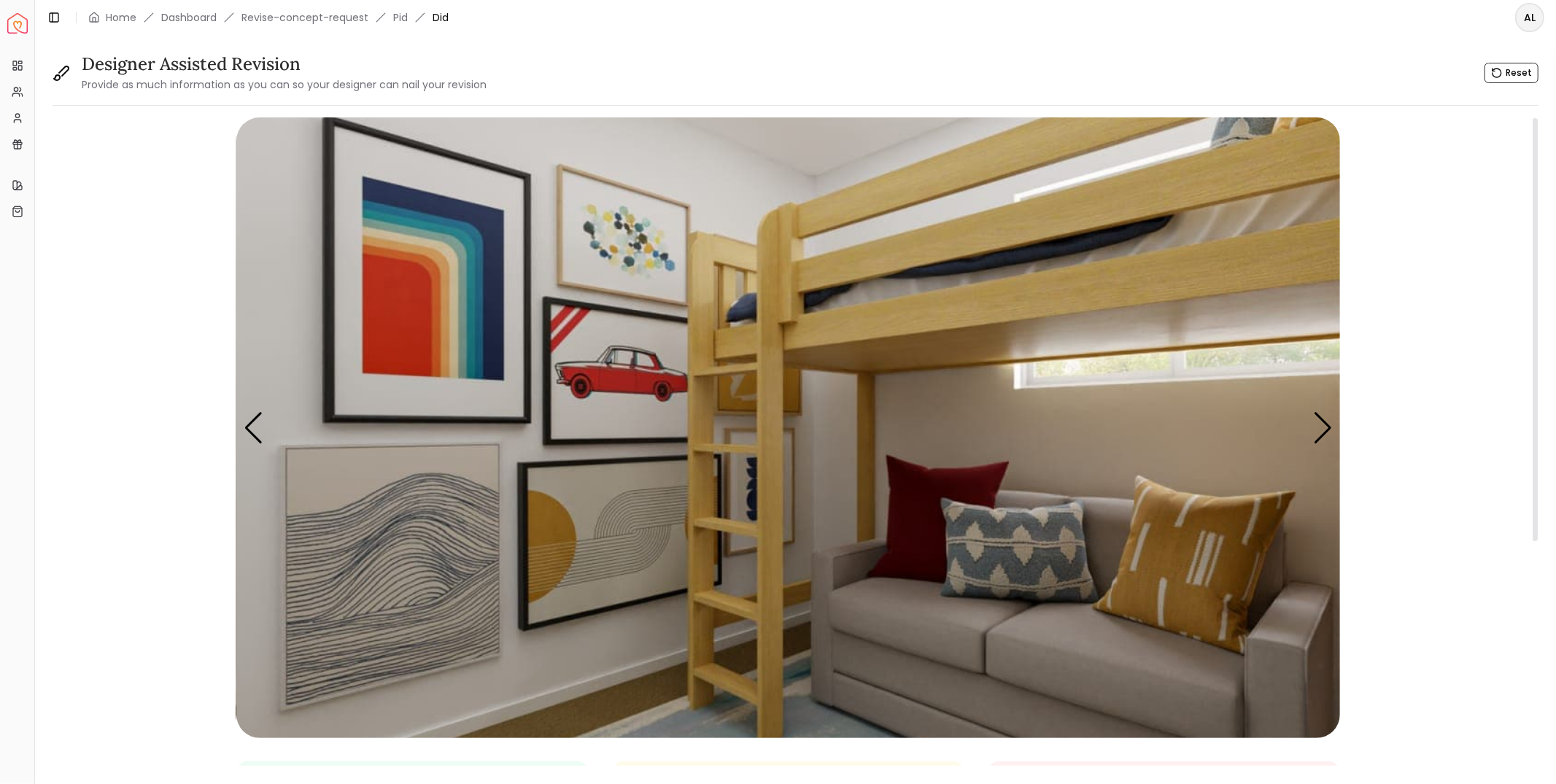
click at [581, 367] on img "3 / 4" at bounding box center [789, 427] width 1104 height 621
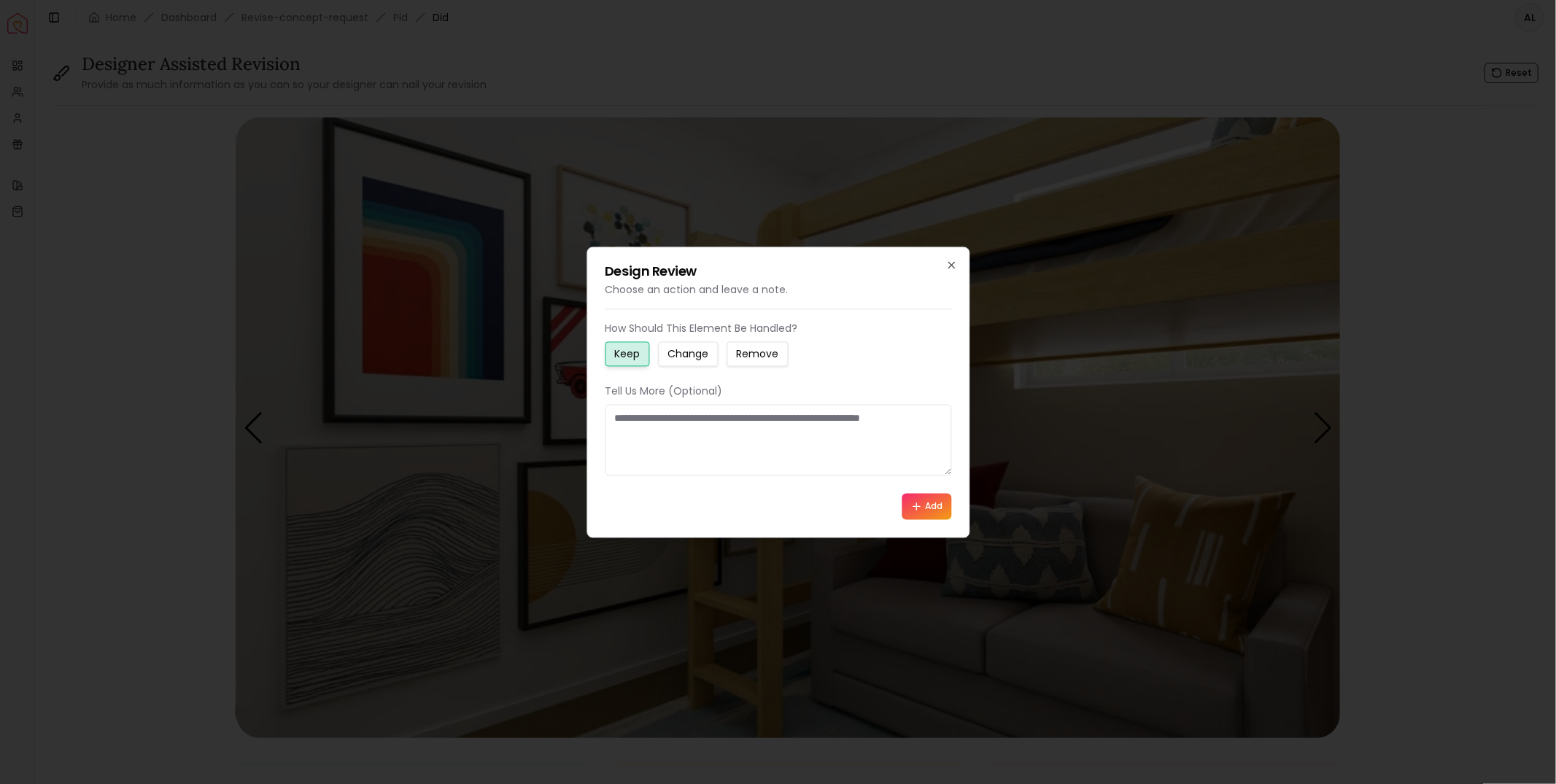
click at [682, 347] on small "Change" at bounding box center [688, 353] width 41 height 15
click at [678, 415] on textarea at bounding box center [777, 439] width 346 height 72
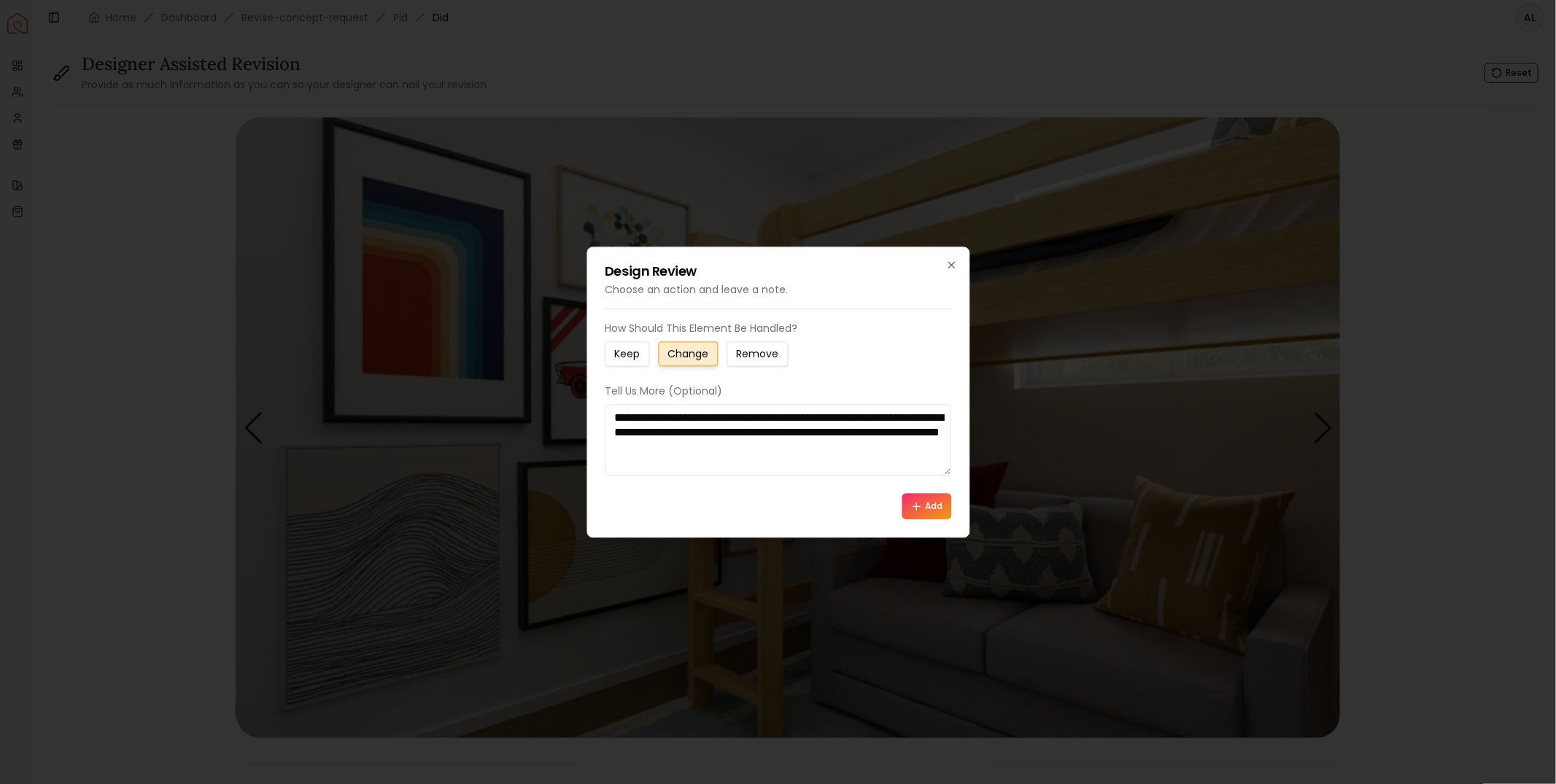
type textarea "**********"
click at [924, 506] on button "Add" at bounding box center [926, 506] width 49 height 26
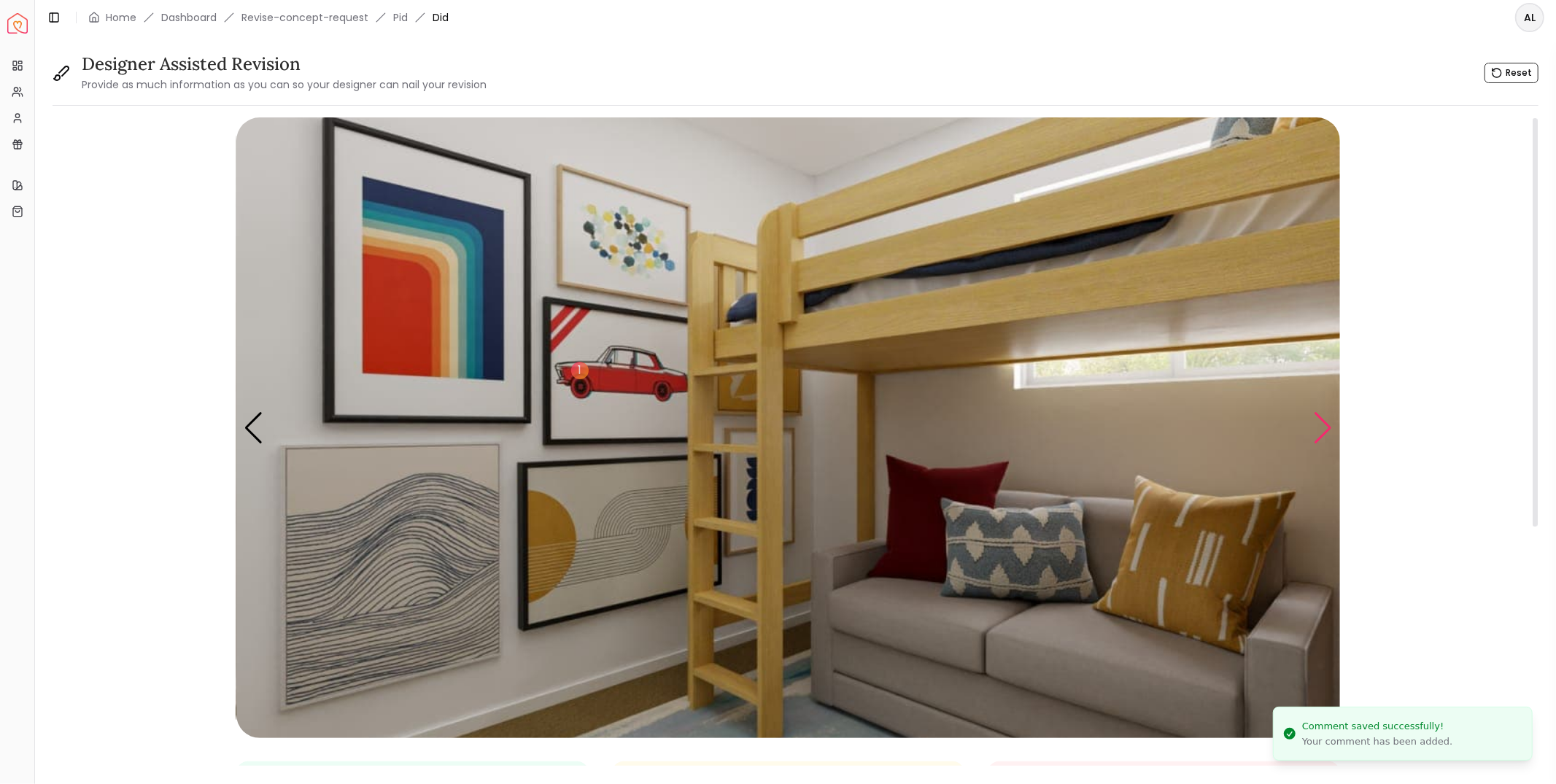
click at [1322, 418] on div "Next slide" at bounding box center [1323, 429] width 20 height 32
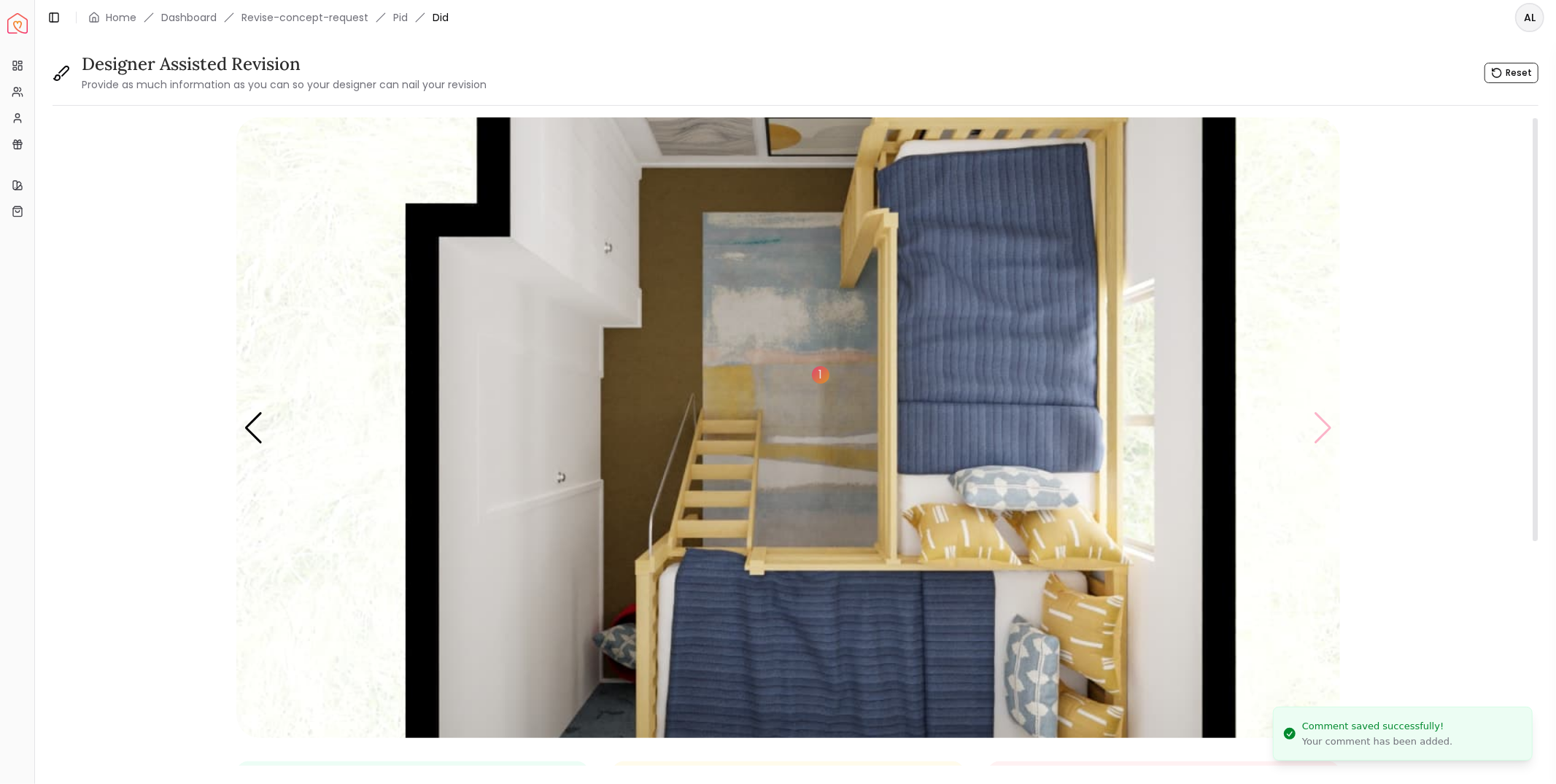
click at [1322, 418] on img "4 / 4" at bounding box center [789, 427] width 1104 height 621
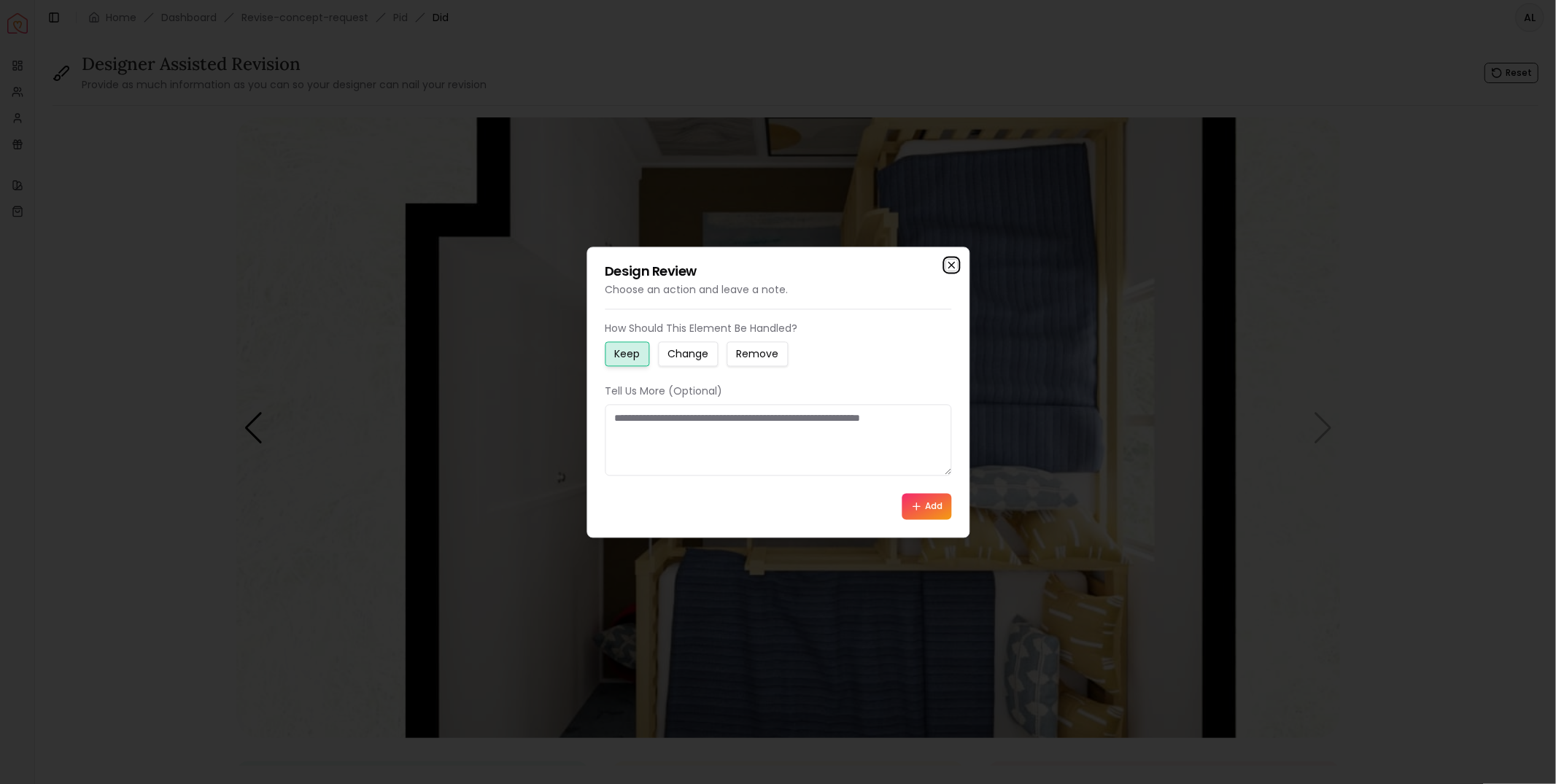
click at [951, 263] on icon "button" at bounding box center [951, 264] width 12 height 12
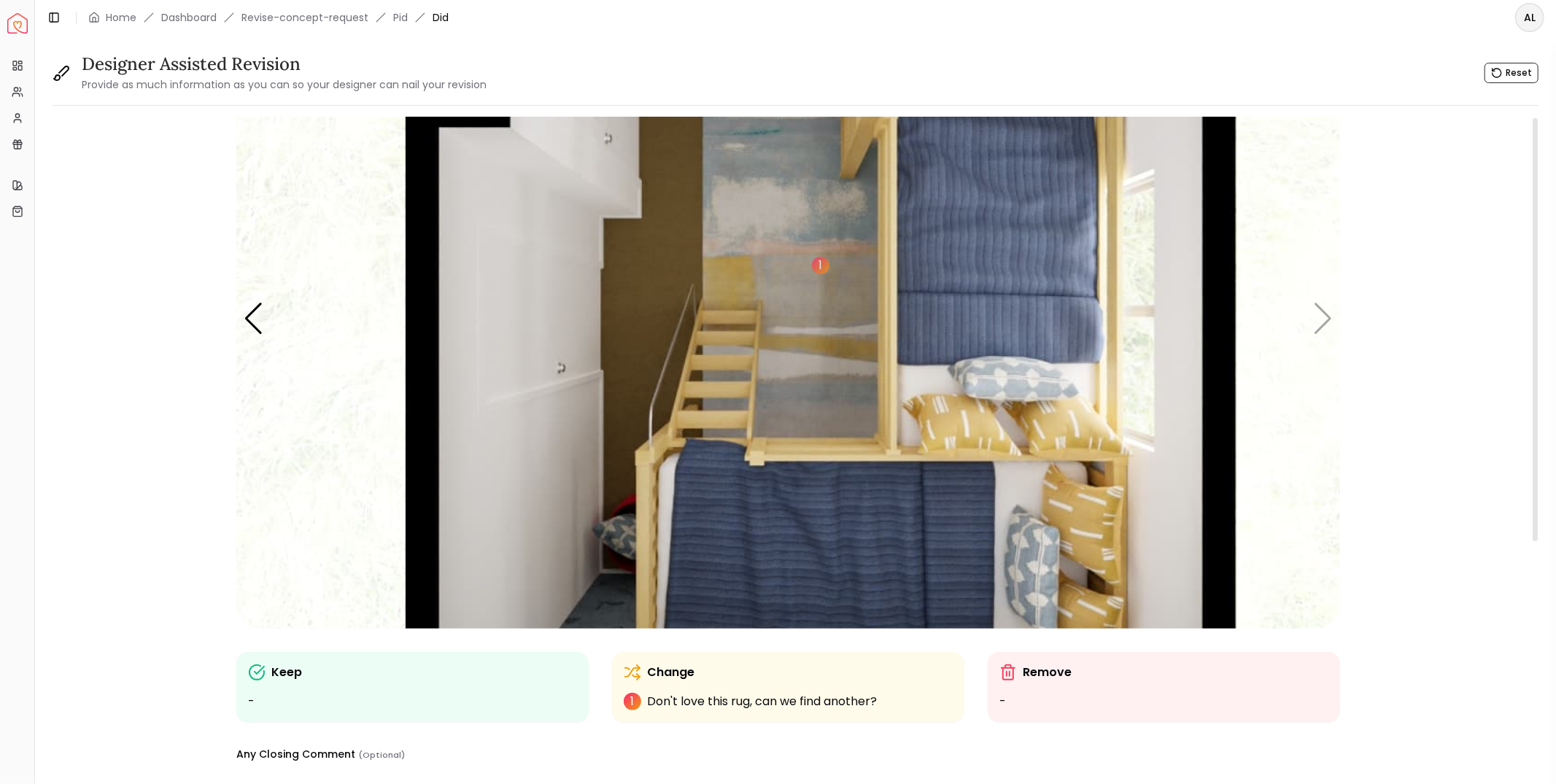
scroll to position [362, 0]
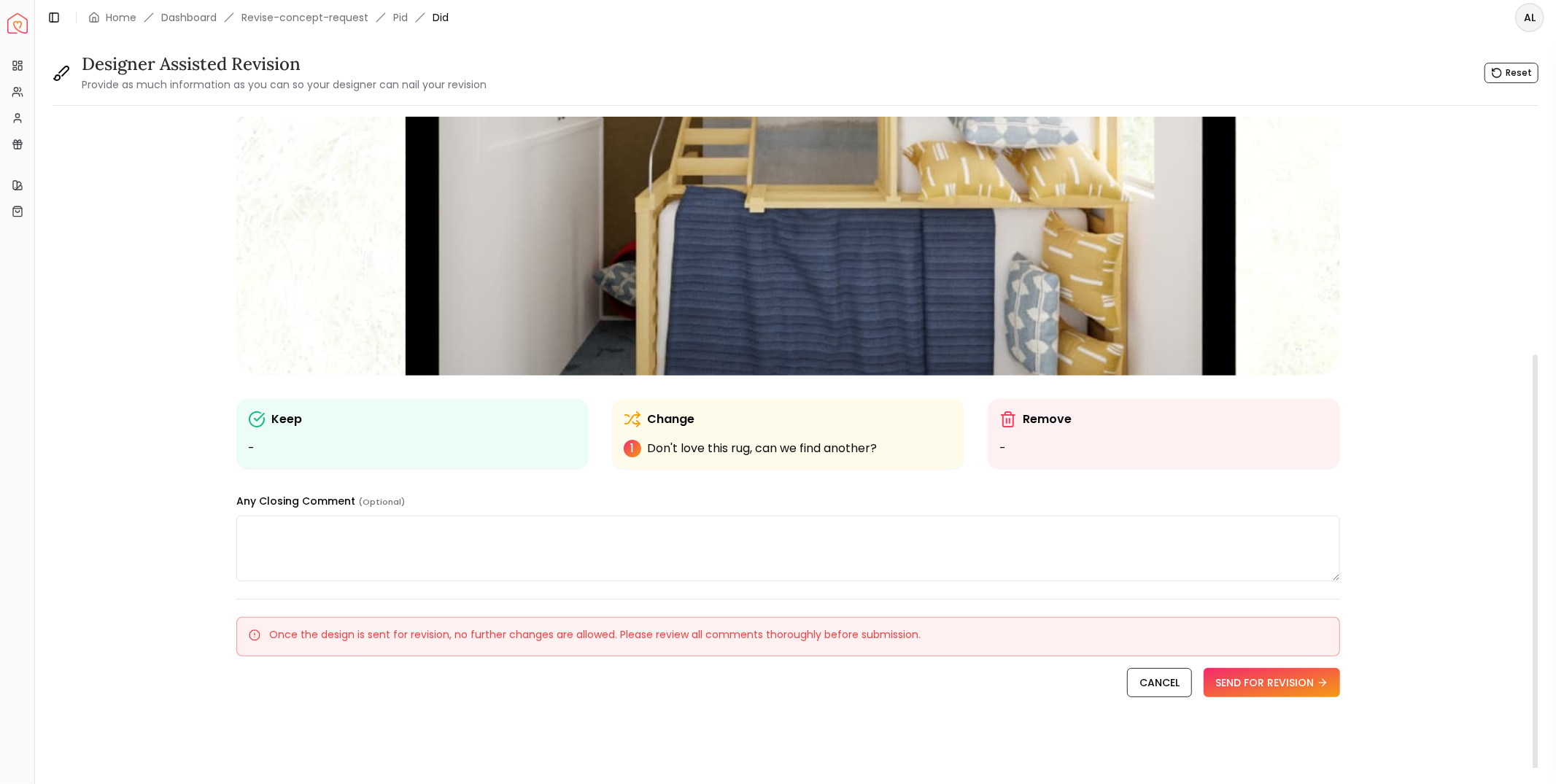
click at [393, 535] on textarea at bounding box center [789, 548] width 1104 height 66
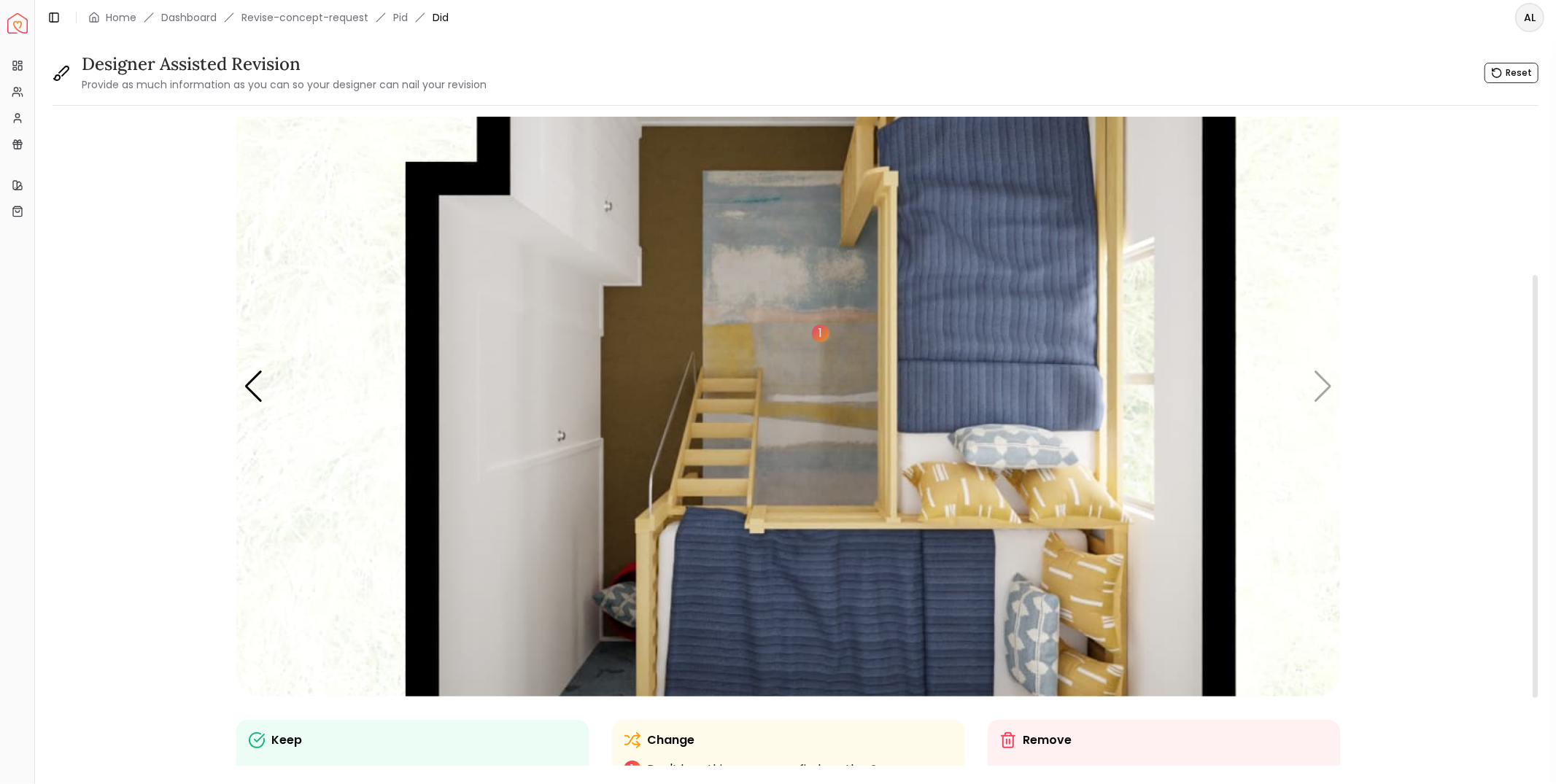
scroll to position [0, 0]
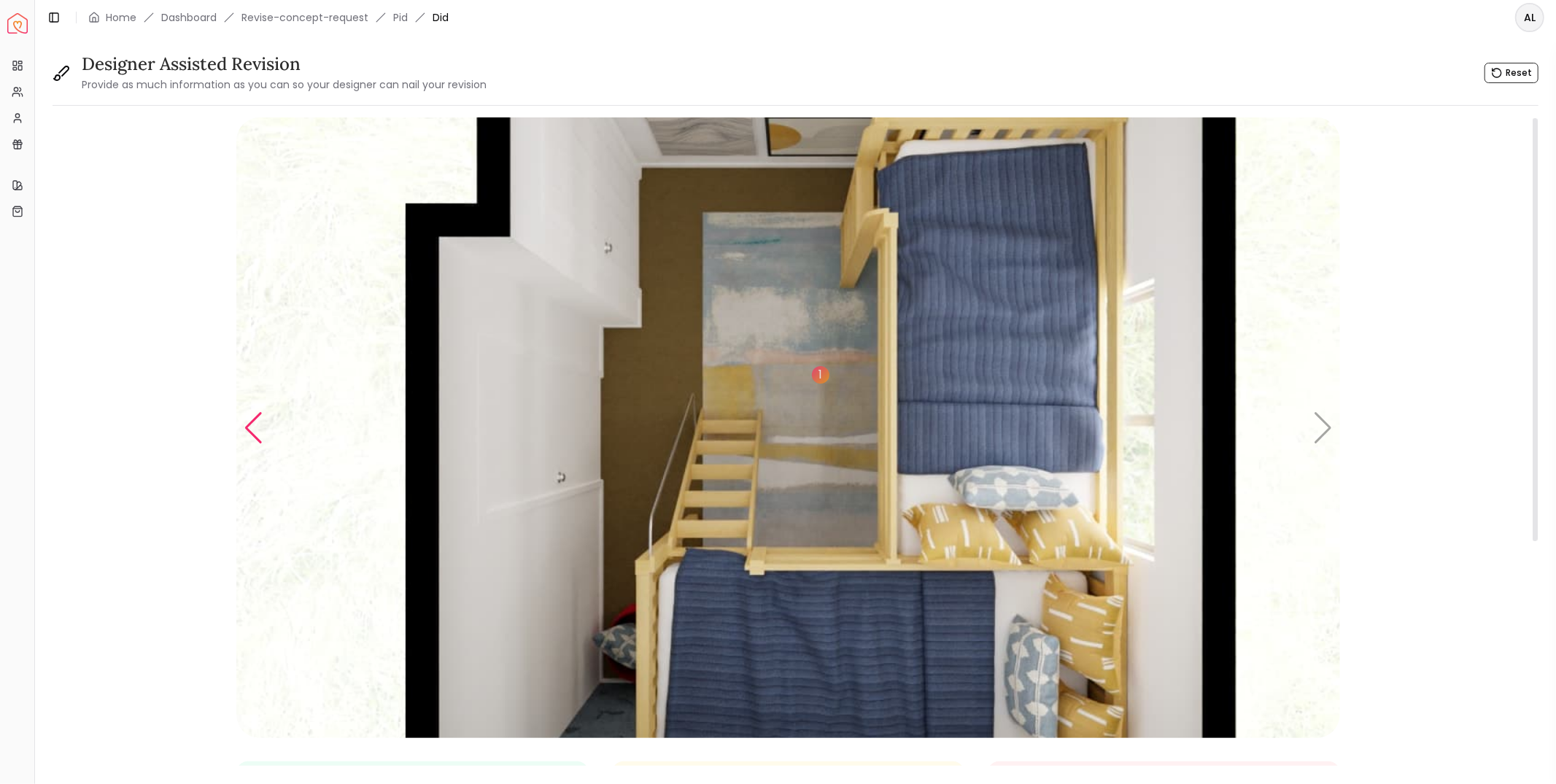
type textarea "**********"
click at [254, 416] on div "Previous slide" at bounding box center [254, 429] width 20 height 32
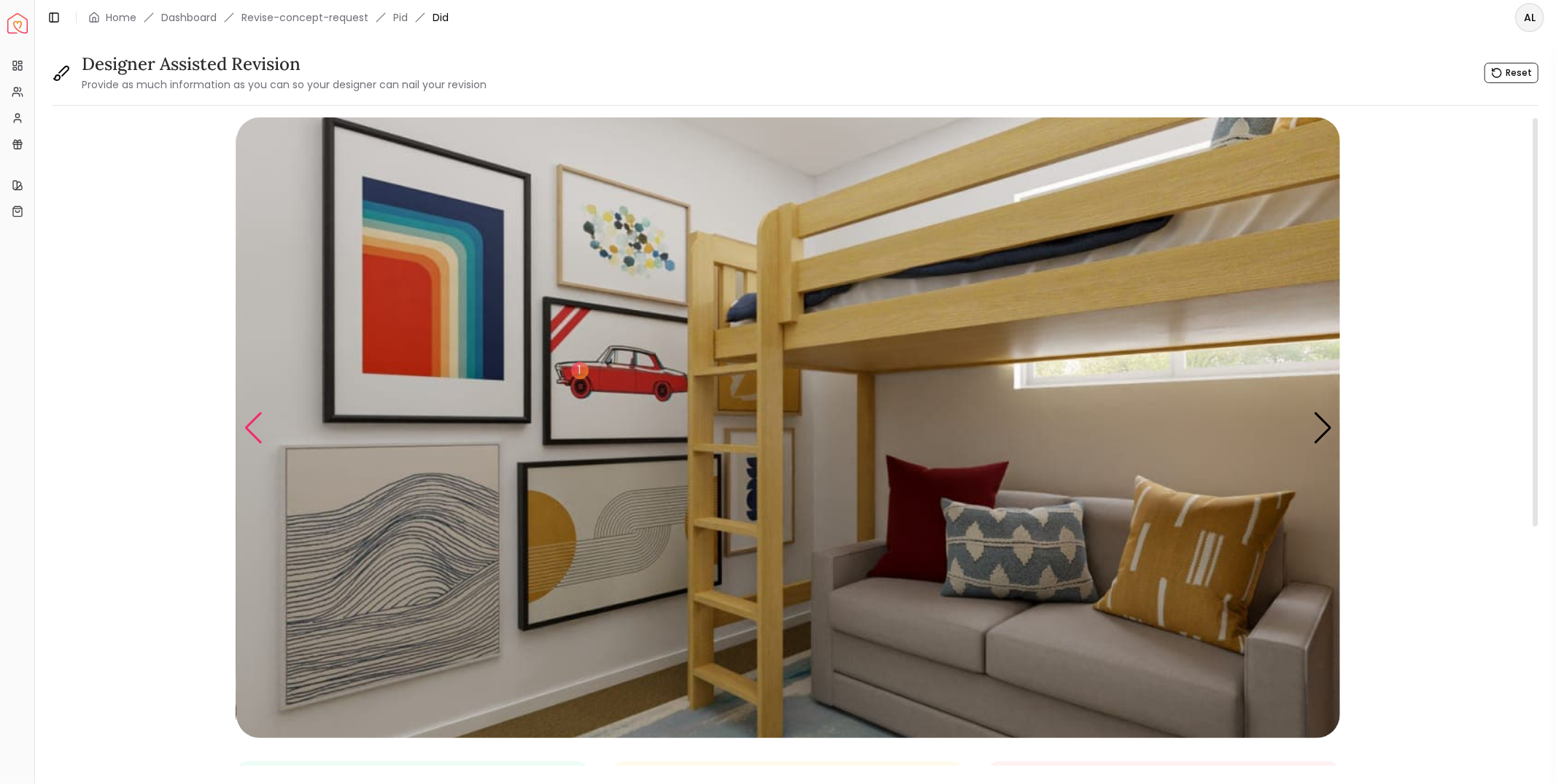
click at [254, 418] on div "Previous slide" at bounding box center [254, 429] width 20 height 32
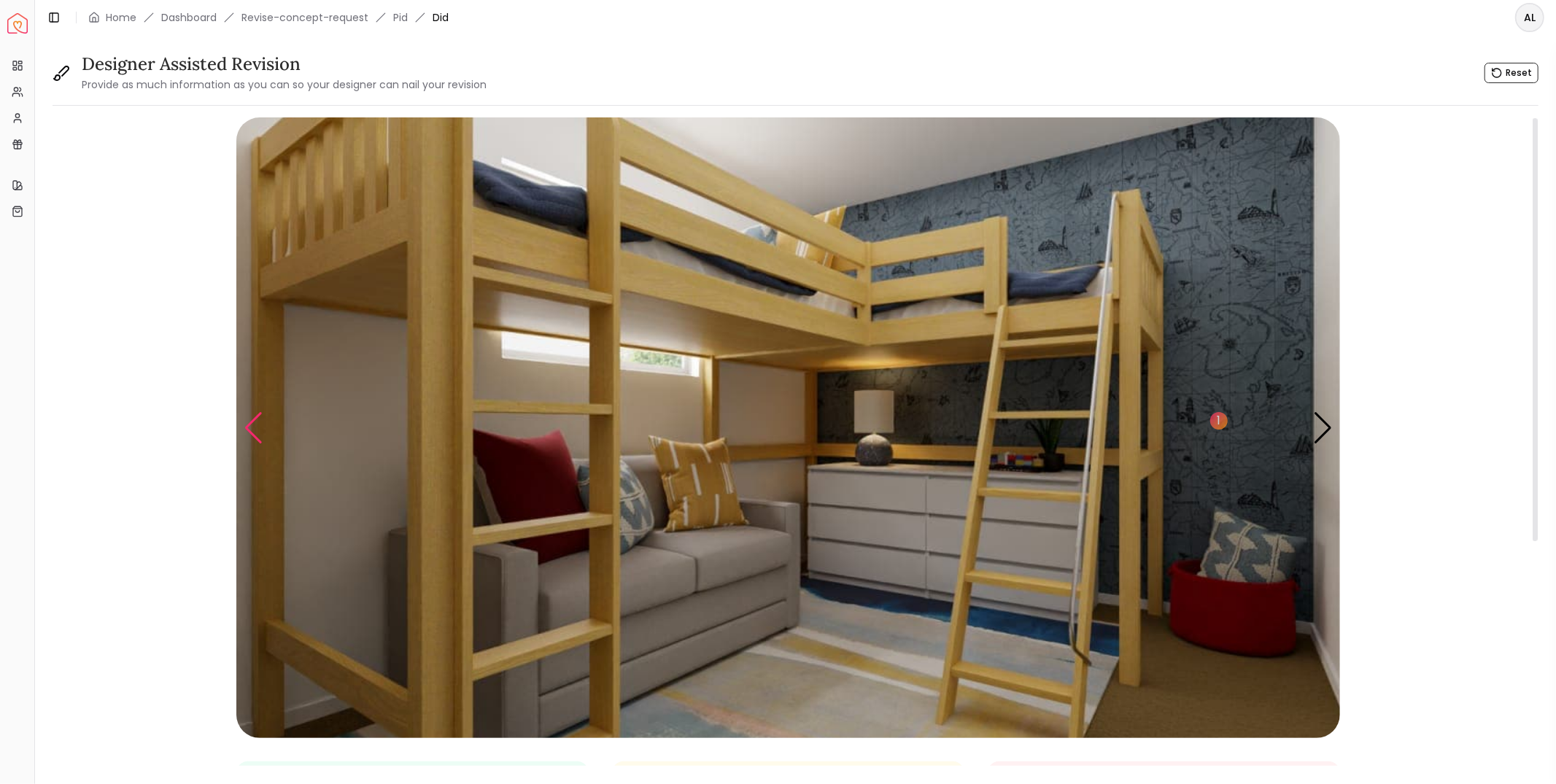
click at [254, 418] on div "Previous slide" at bounding box center [254, 429] width 20 height 32
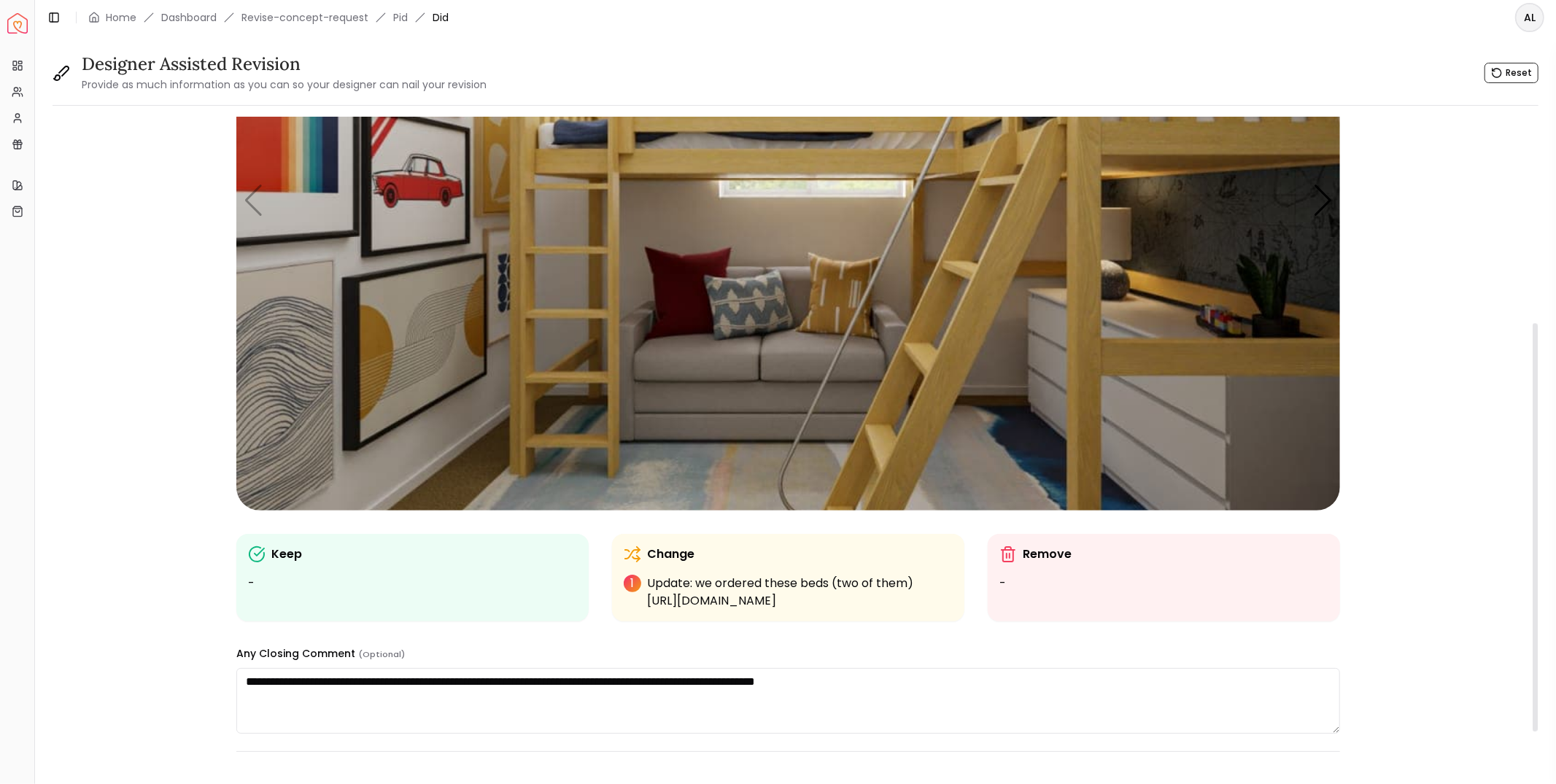
scroll to position [399, 0]
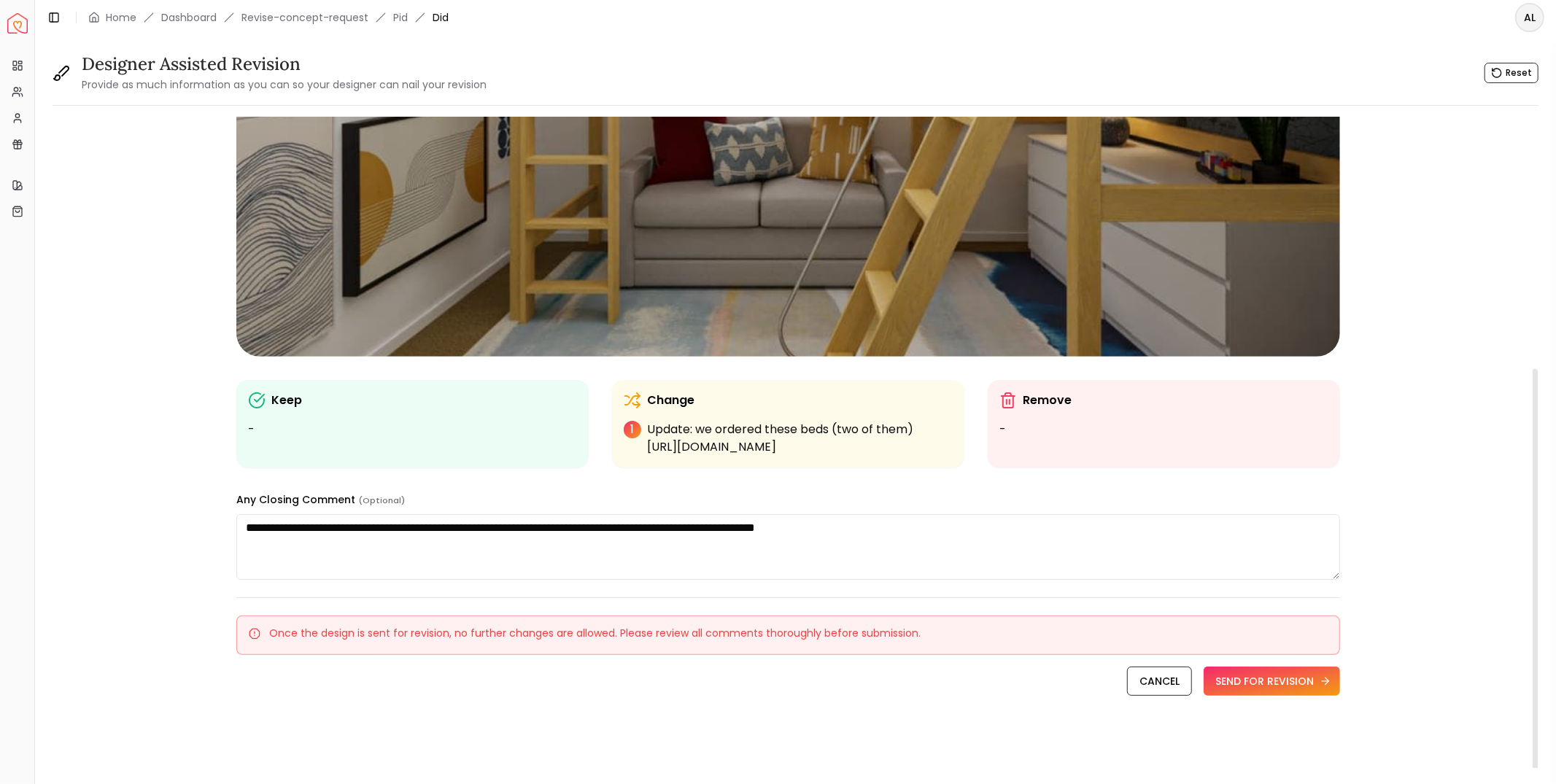
click at [1262, 680] on button "SEND FOR REVISION" at bounding box center [1271, 681] width 136 height 29
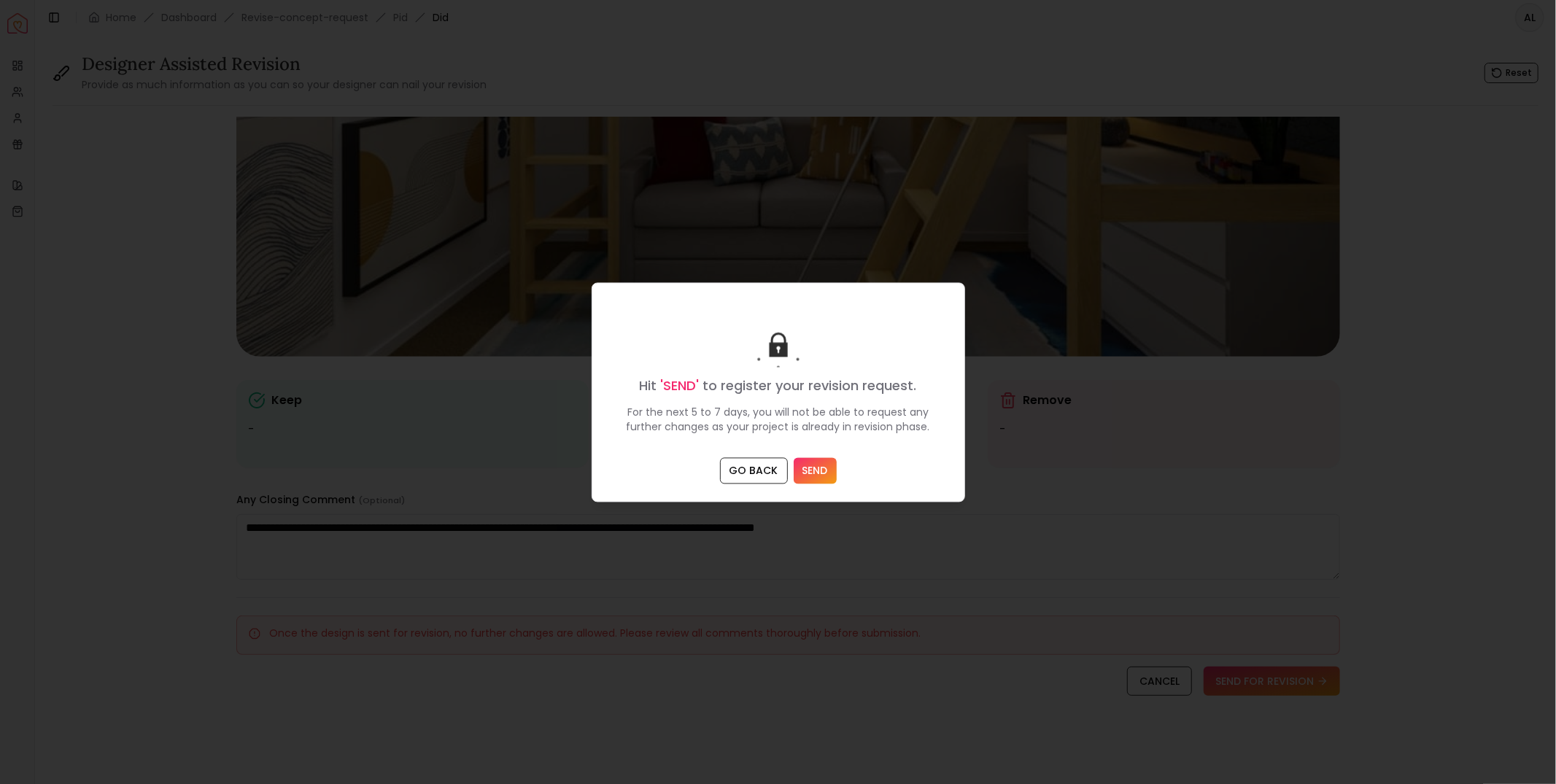
click at [823, 466] on button "SEND" at bounding box center [815, 470] width 43 height 26
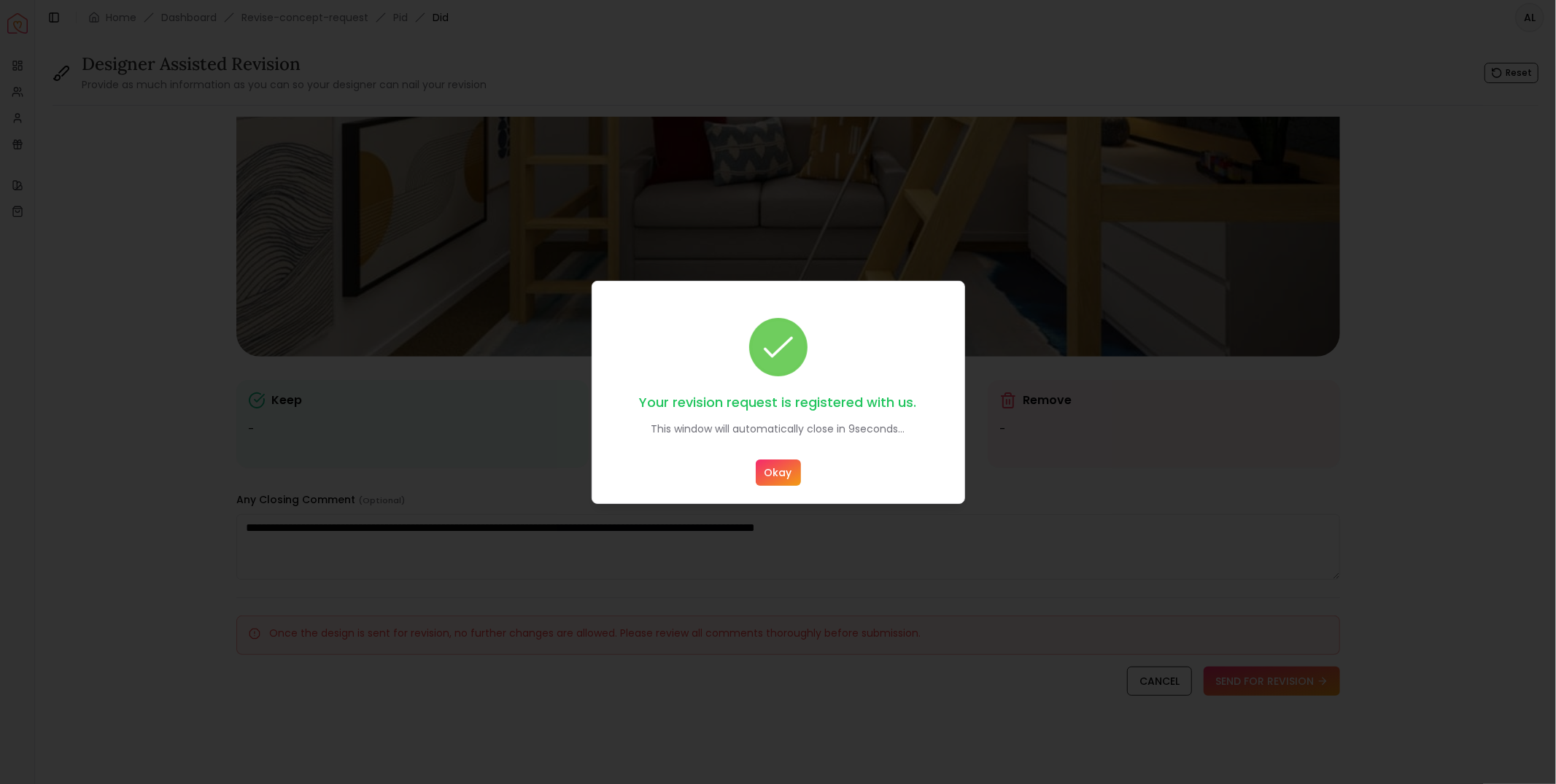
click at [779, 469] on button "Okay" at bounding box center [778, 473] width 45 height 26
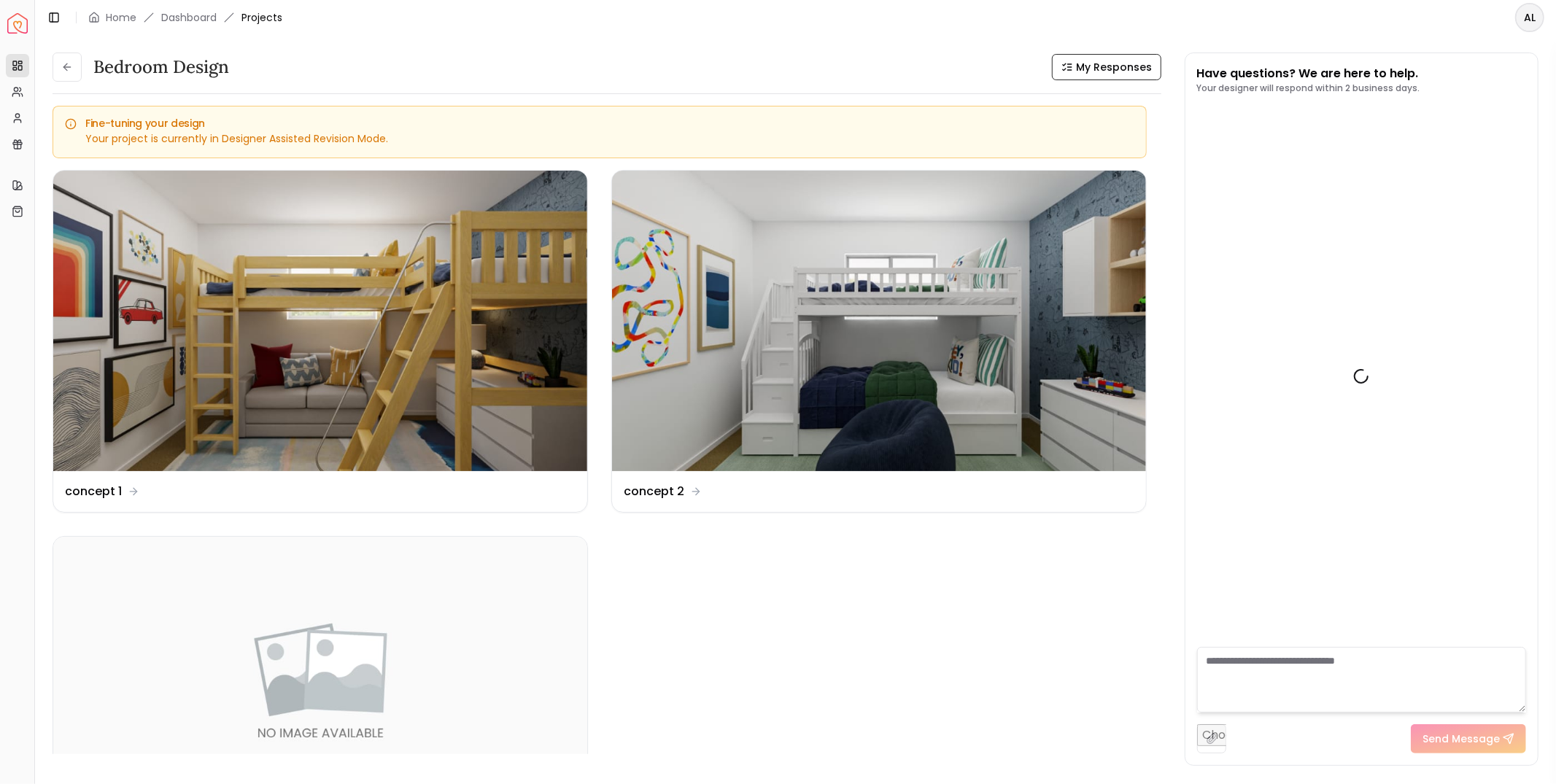
scroll to position [654, 0]
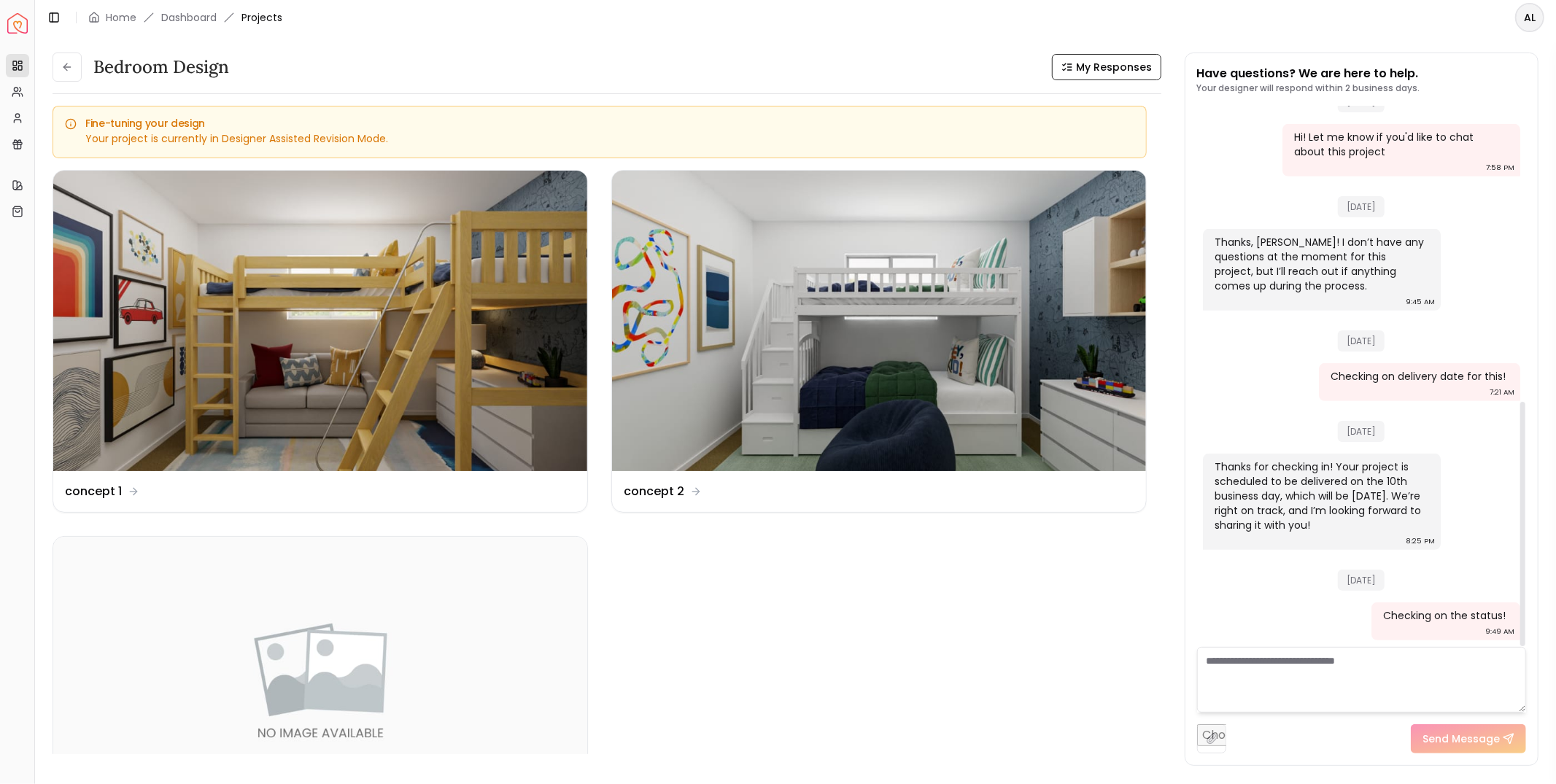
click at [1332, 661] on textarea at bounding box center [1362, 679] width 329 height 66
